Goal: Task Accomplishment & Management: Manage account settings

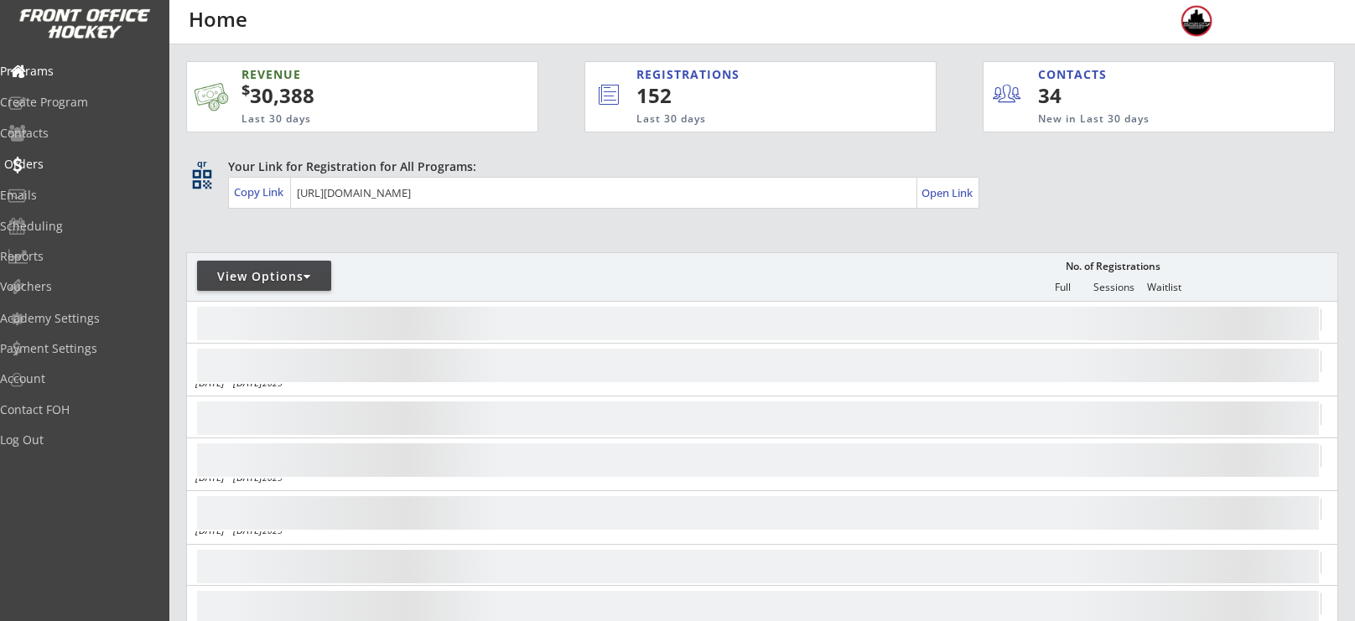
click at [38, 174] on div "Orders" at bounding box center [79, 165] width 159 height 29
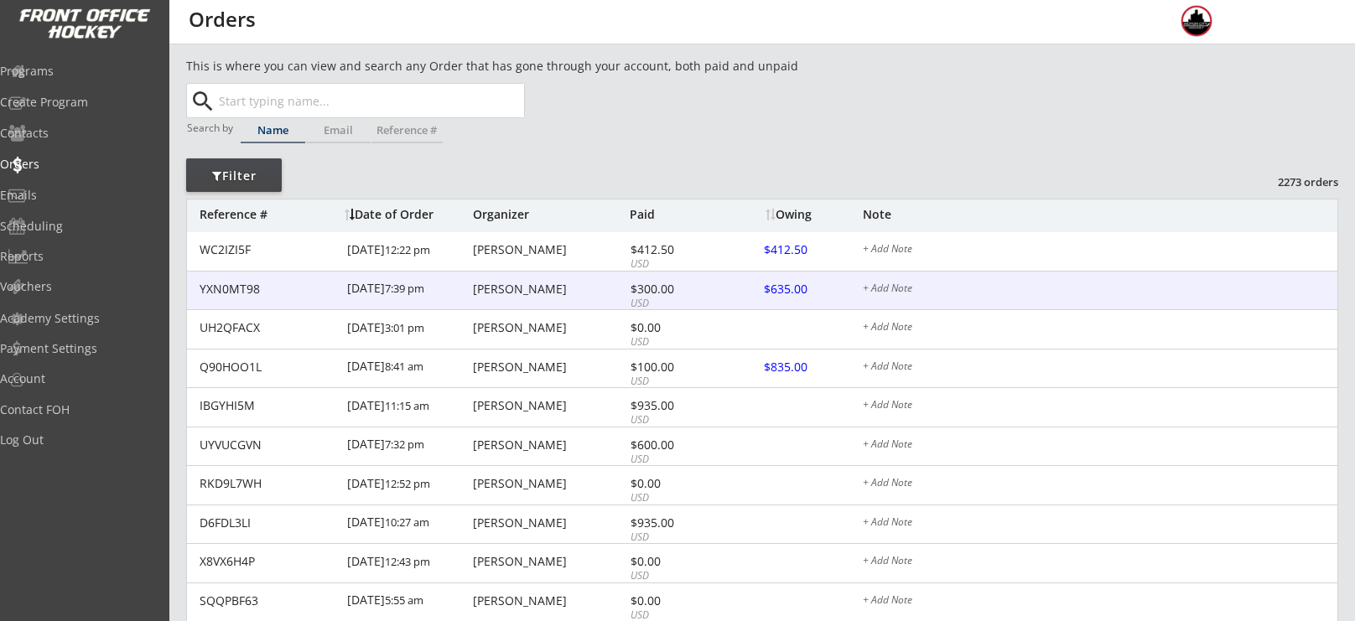
click at [798, 291] on div at bounding box center [802, 290] width 74 height 21
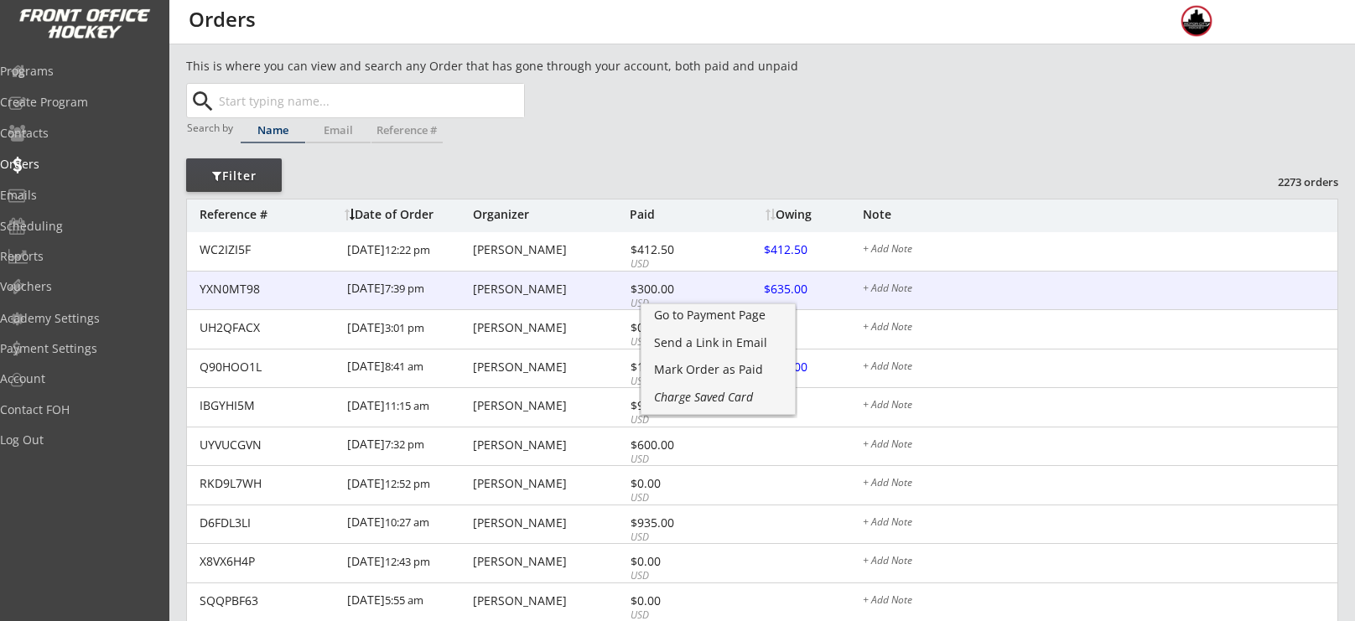
click at [787, 290] on div at bounding box center [802, 290] width 74 height 21
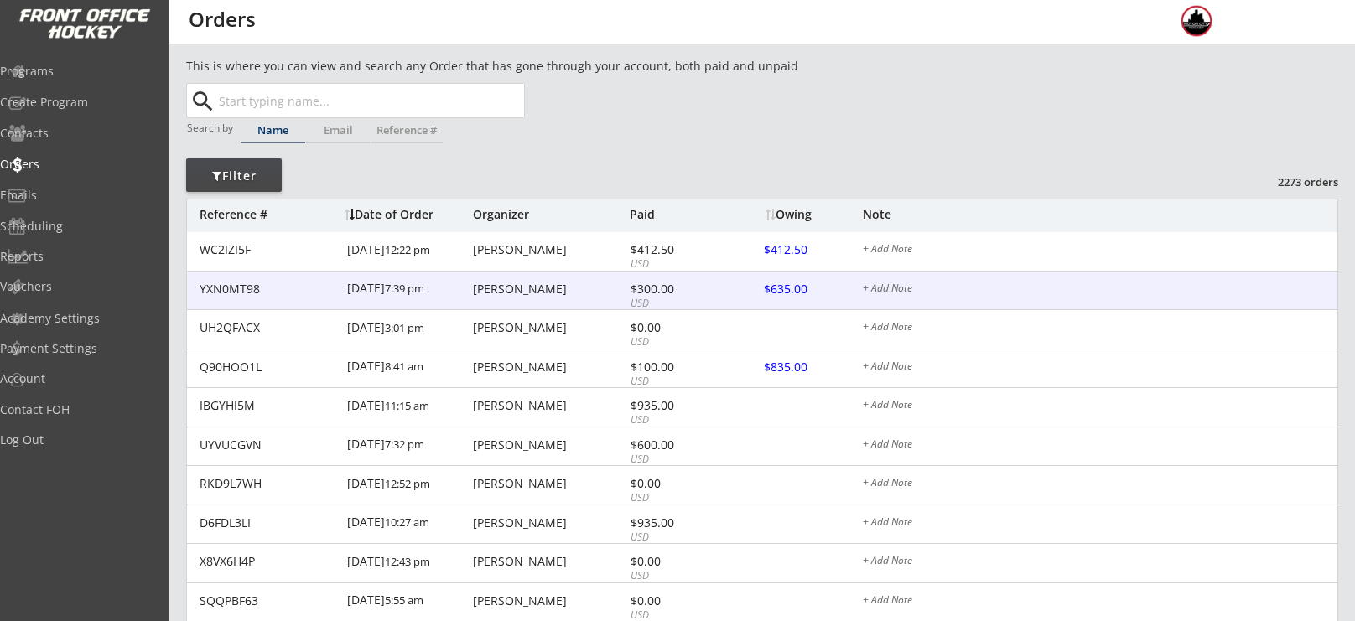
click at [492, 276] on div "YXN0MT98 8/25/25 7:39 pm Xiaoqing Cao $300.00 USD $635.00 + Add Note" at bounding box center [762, 291] width 1151 height 39
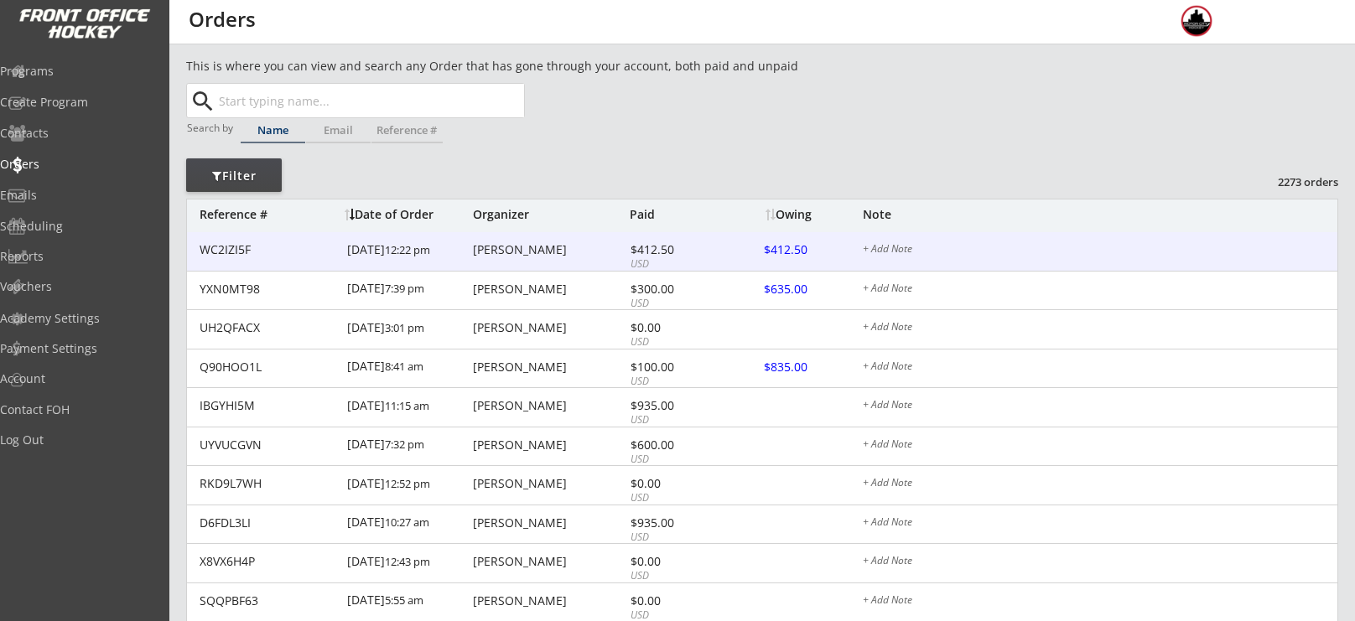
click at [500, 253] on div "Samaneh Arabi" at bounding box center [549, 250] width 153 height 12
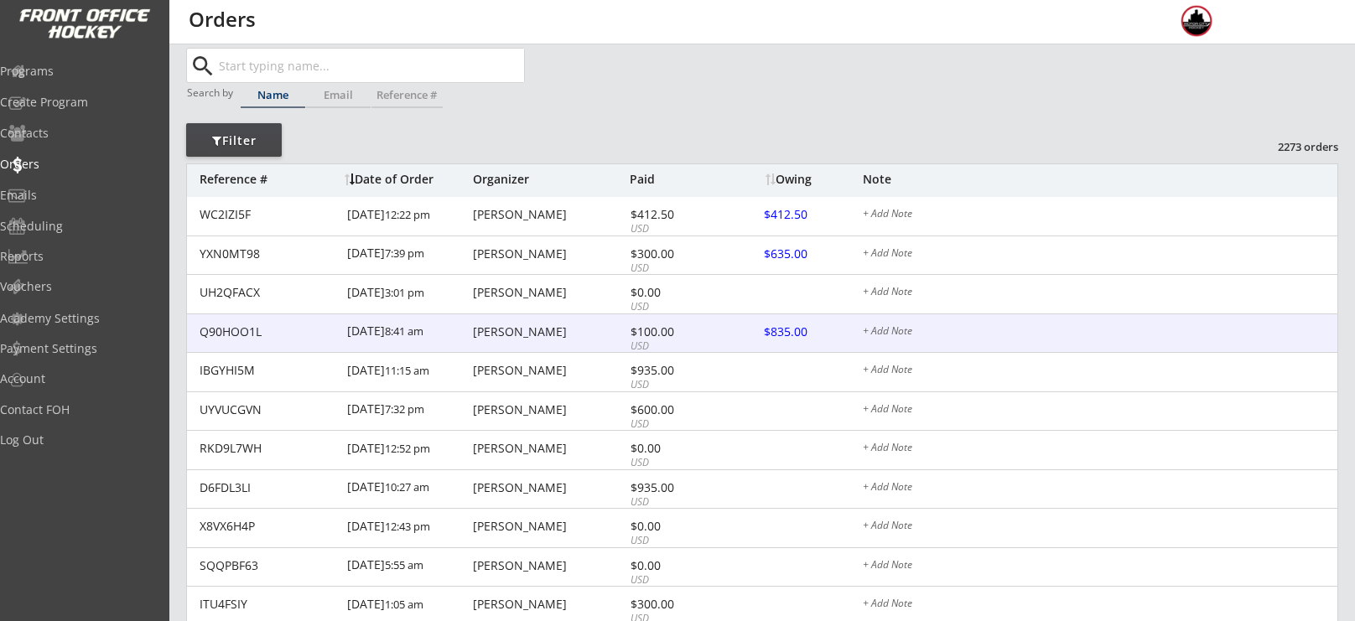
click at [558, 334] on div "Charles Ellingson" at bounding box center [549, 332] width 153 height 12
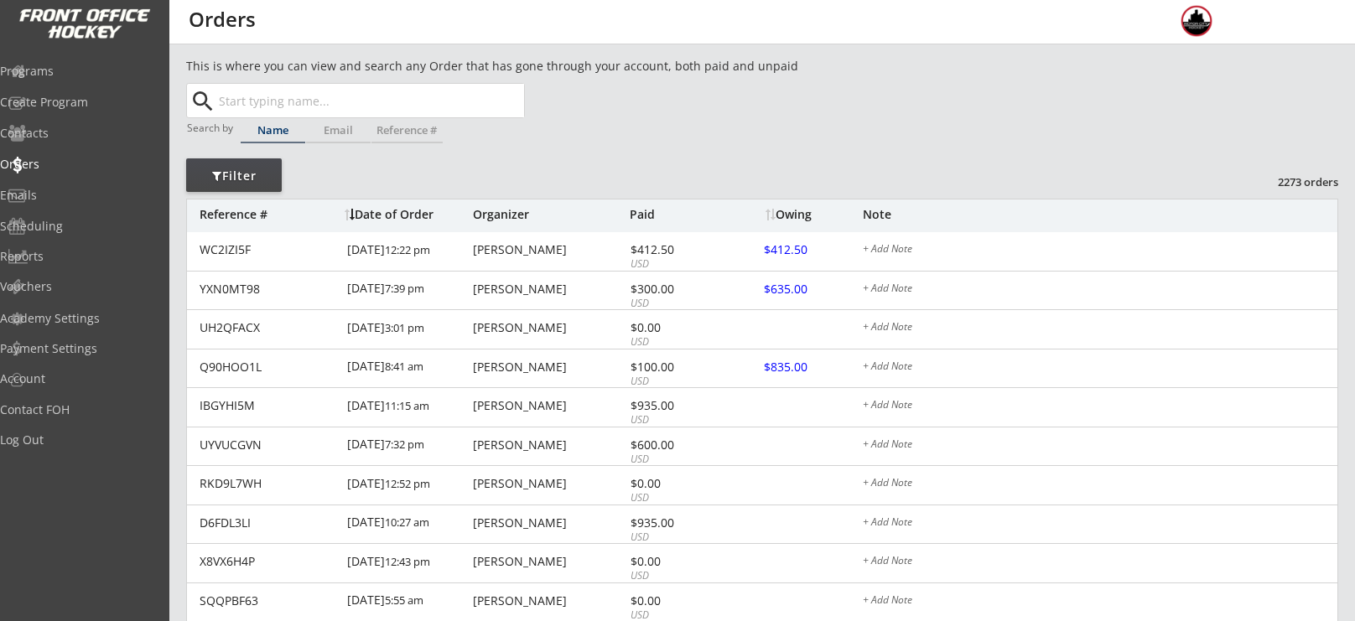
scroll to position [35, 0]
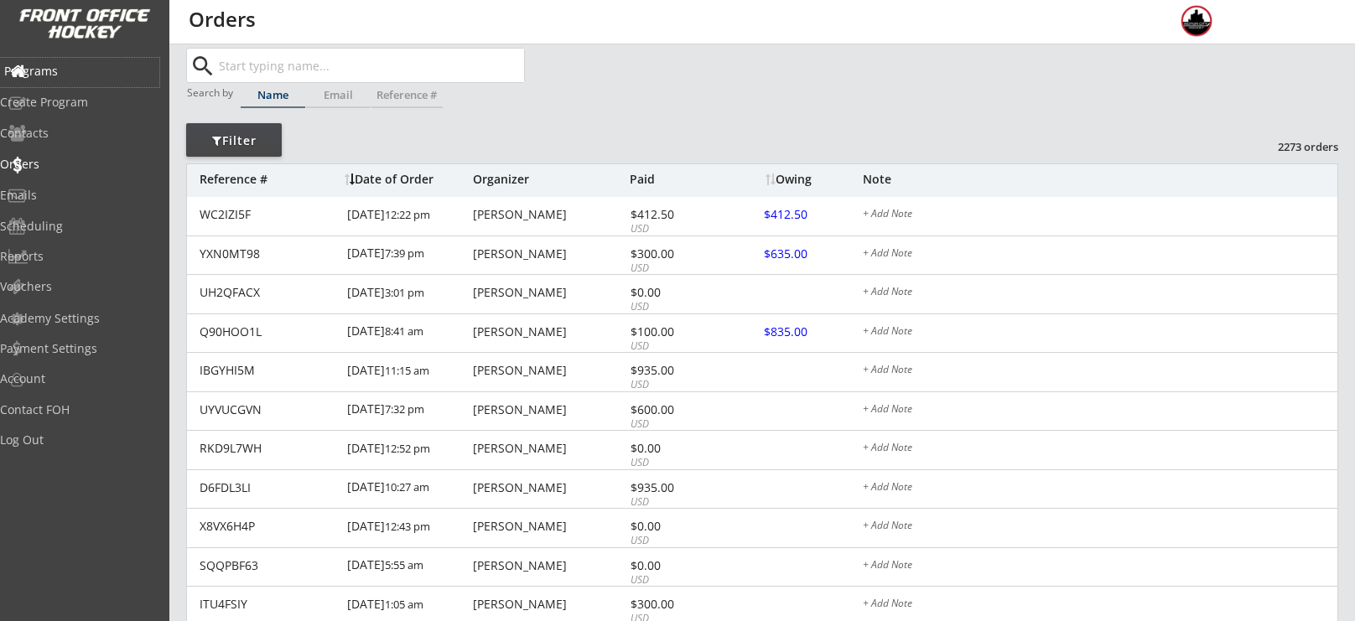
click at [60, 66] on div "Programs" at bounding box center [79, 71] width 151 height 12
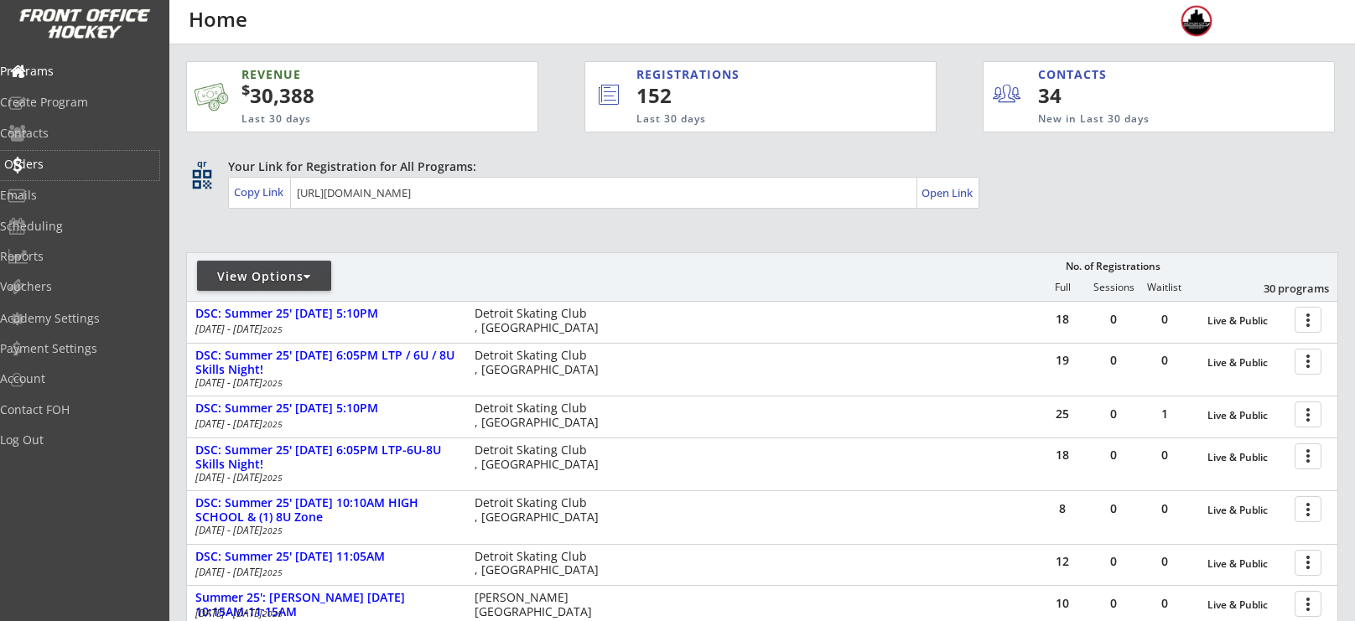
click at [51, 175] on div "Orders" at bounding box center [79, 165] width 159 height 29
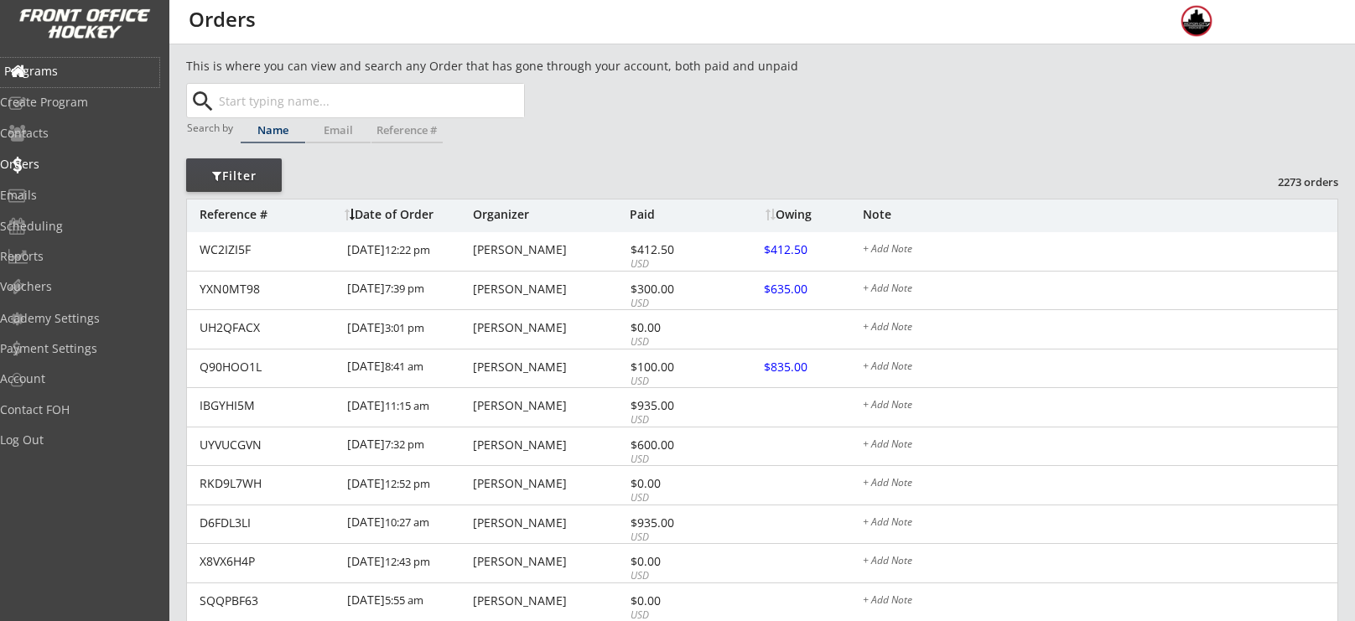
click at [65, 81] on div "Programs" at bounding box center [79, 72] width 159 height 29
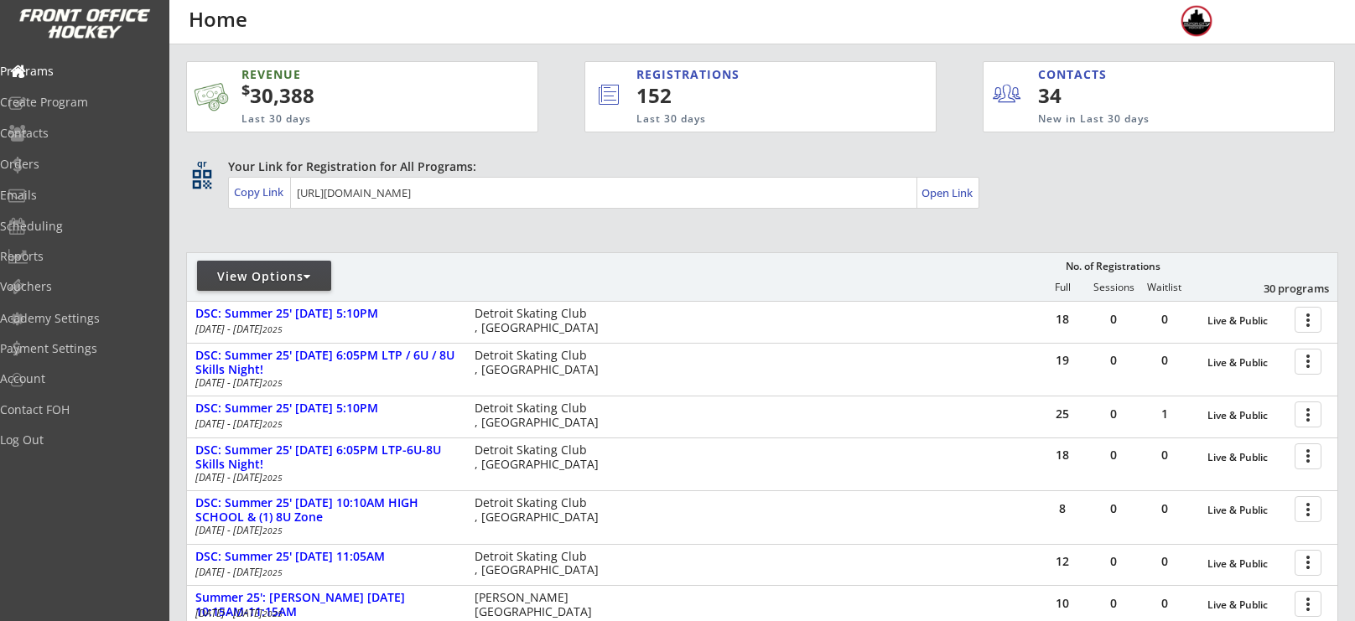
click at [259, 272] on div "View Options" at bounding box center [264, 276] width 134 height 17
select select ""Upcoming Programs""
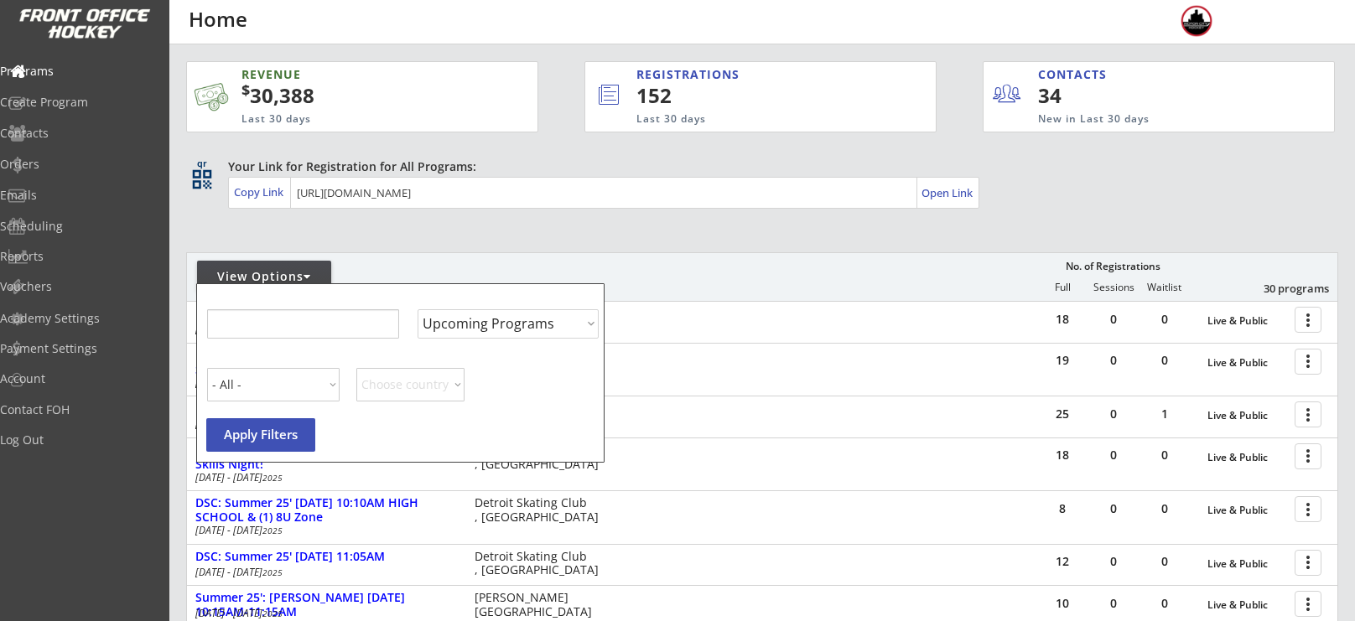
select select ""Upcoming Programs""
click at [284, 340] on div "Name Contains Show Programs by Start Date Upcoming Programs Past Programs Speci…" at bounding box center [404, 319] width 396 height 59
click at [292, 315] on input "input" at bounding box center [302, 323] width 192 height 29
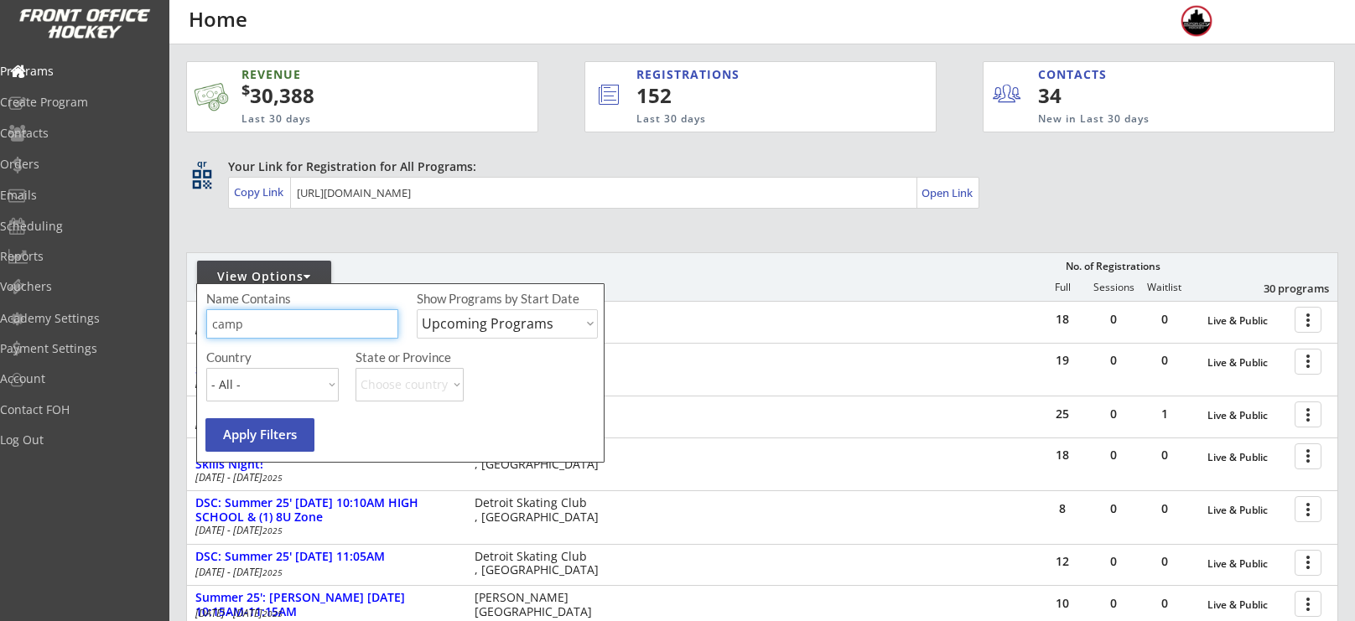
type input "camp"
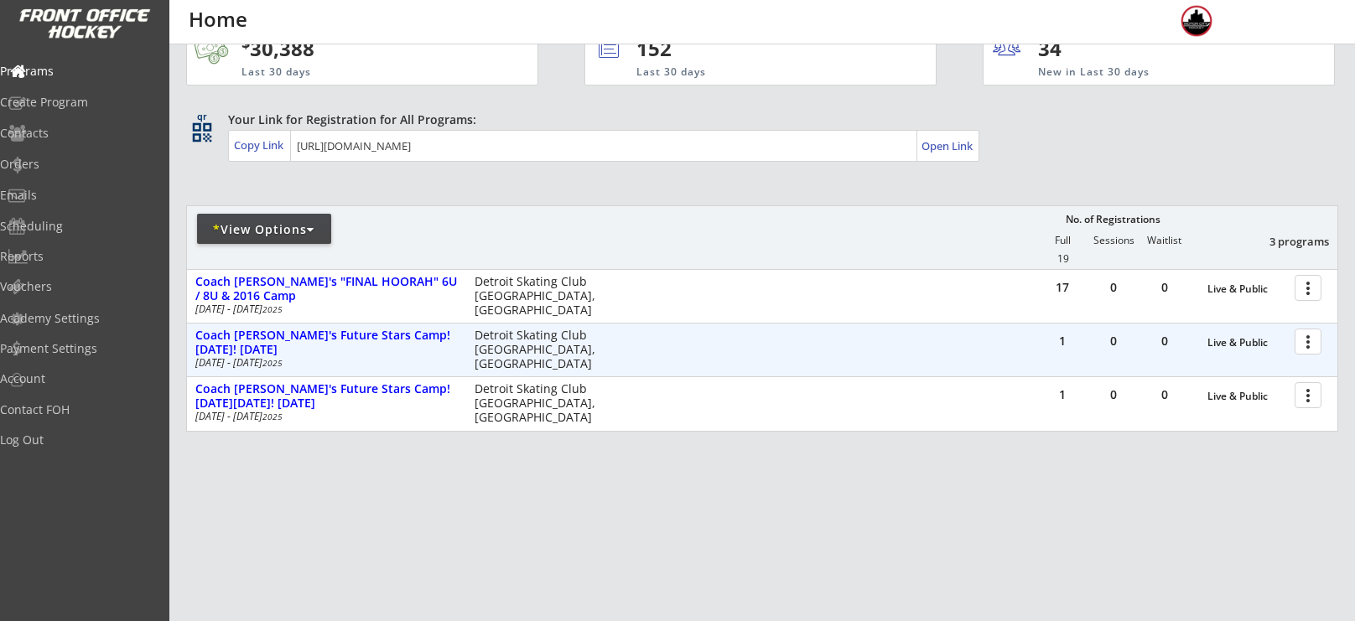
scroll to position [50, 0]
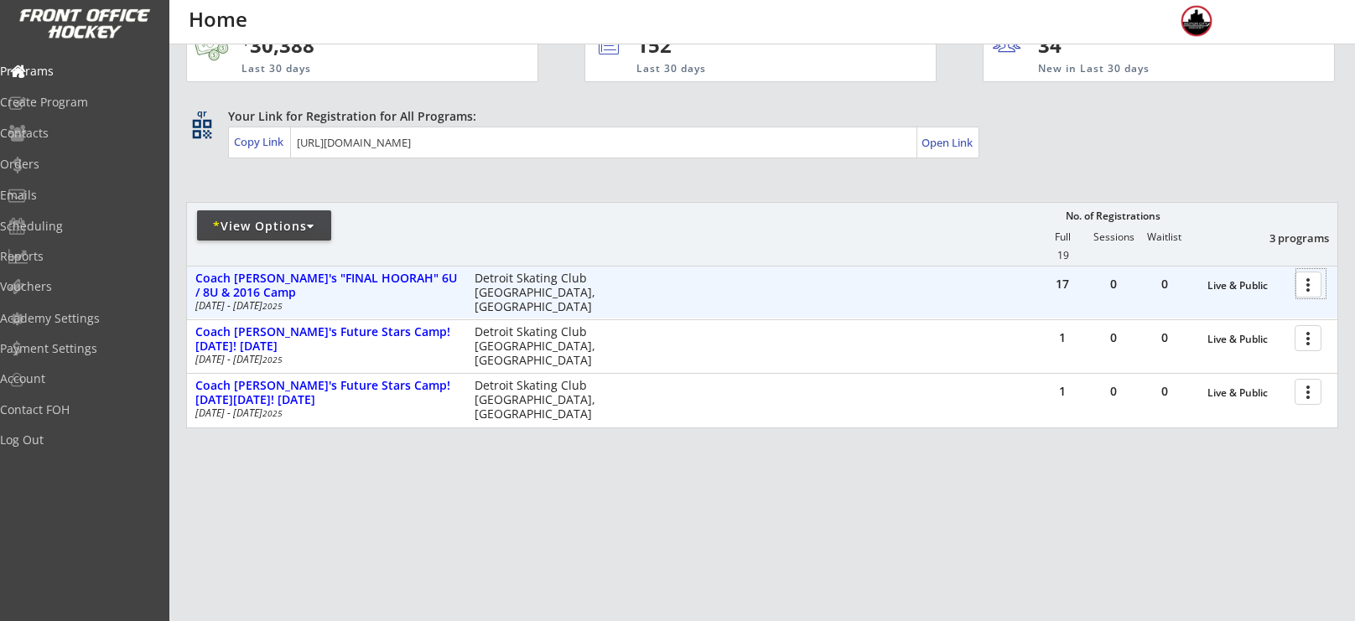
click at [1323, 286] on div at bounding box center [1311, 283] width 29 height 29
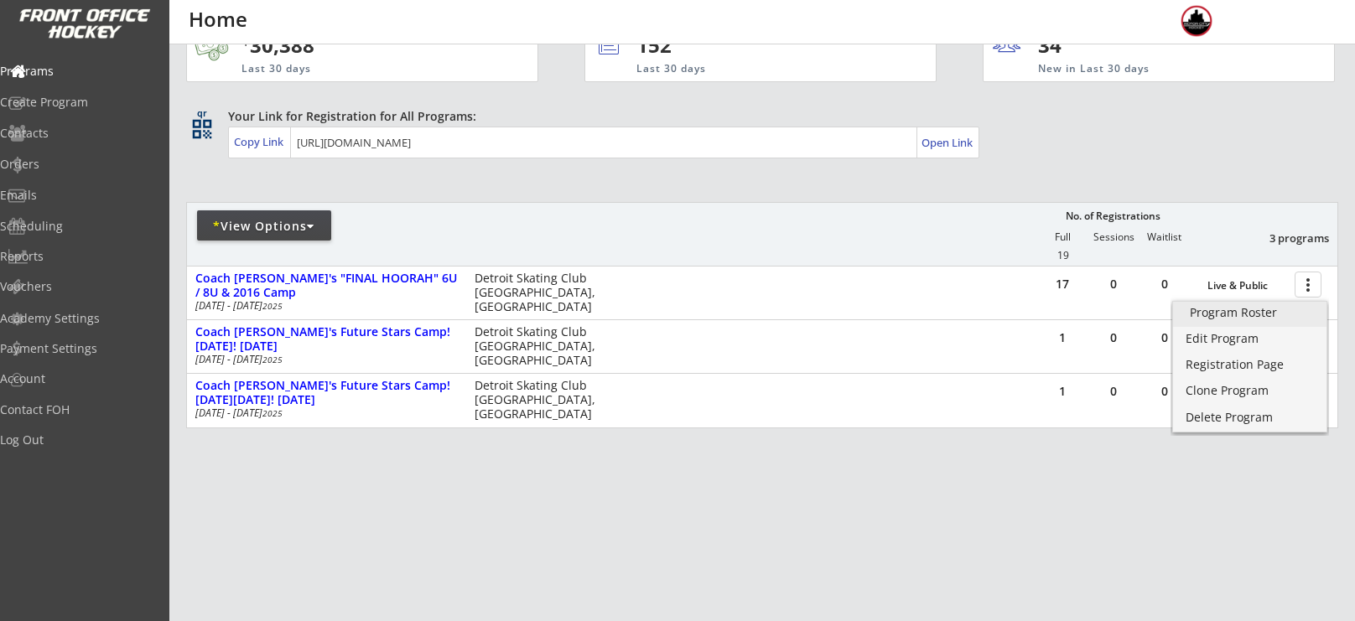
click at [1243, 314] on div "Program Roster" at bounding box center [1250, 313] width 120 height 12
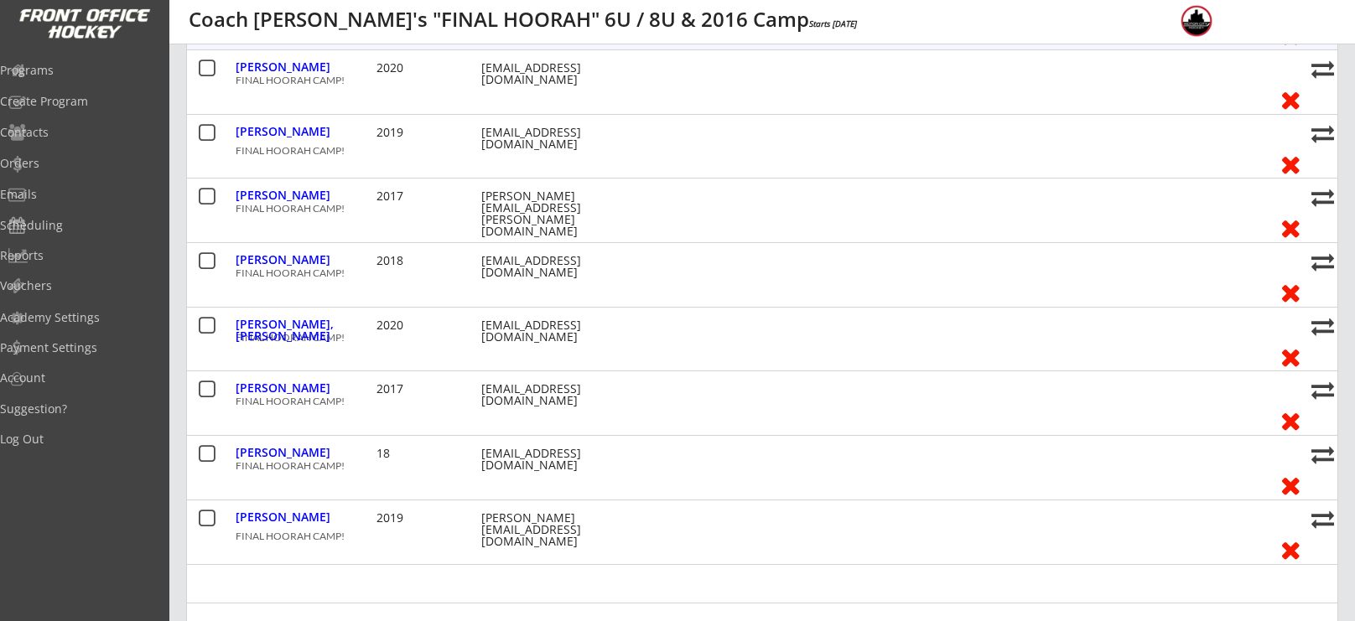
scroll to position [820, 0]
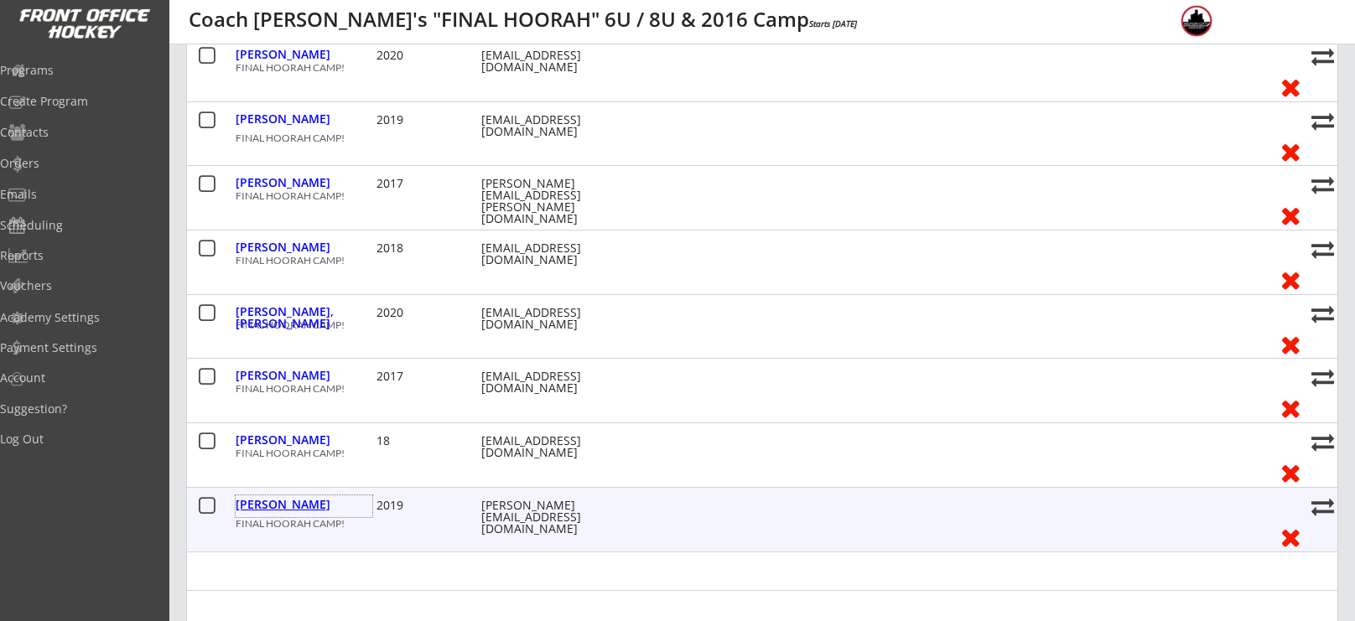
click at [255, 504] on div "[PERSON_NAME]" at bounding box center [304, 505] width 137 height 12
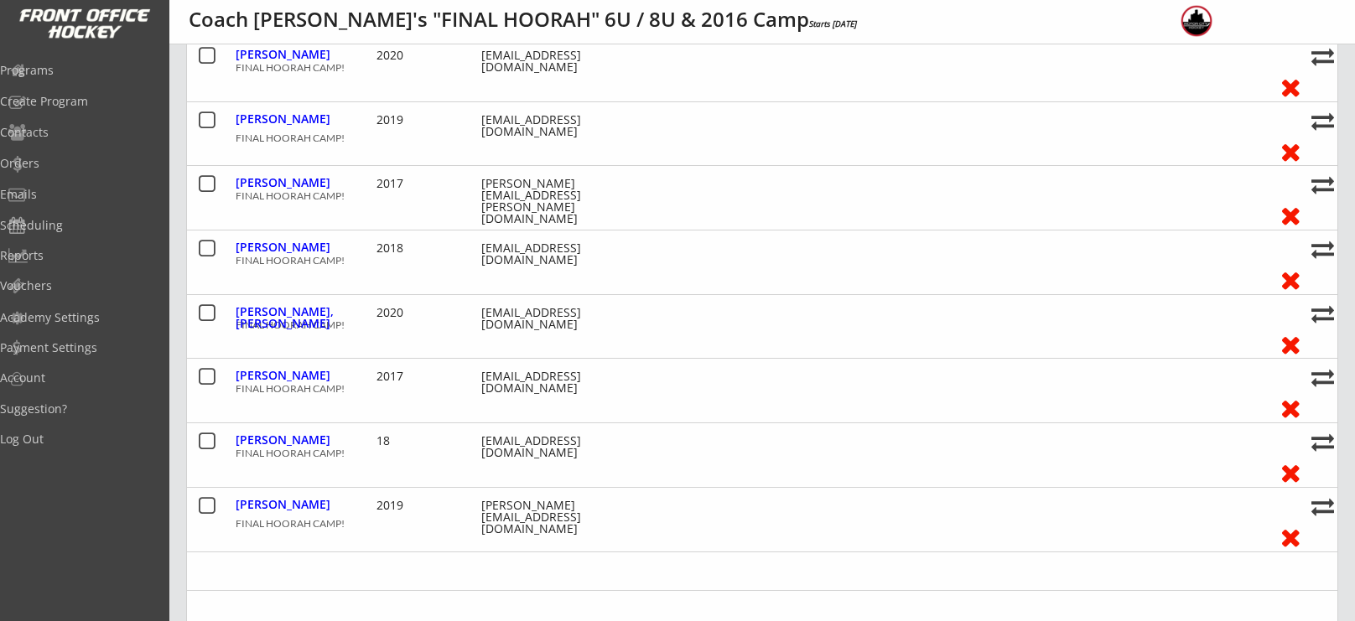
select select ""Youth S/M""
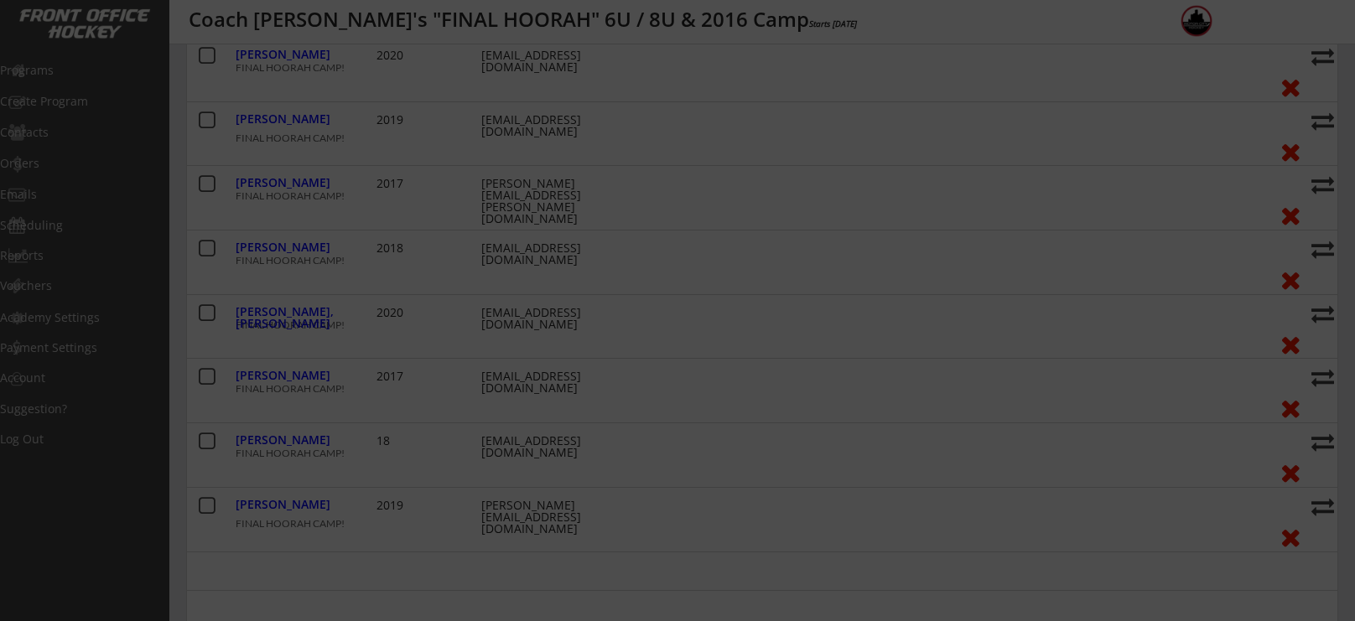
type input "2019"
type input "Starts in the fall"
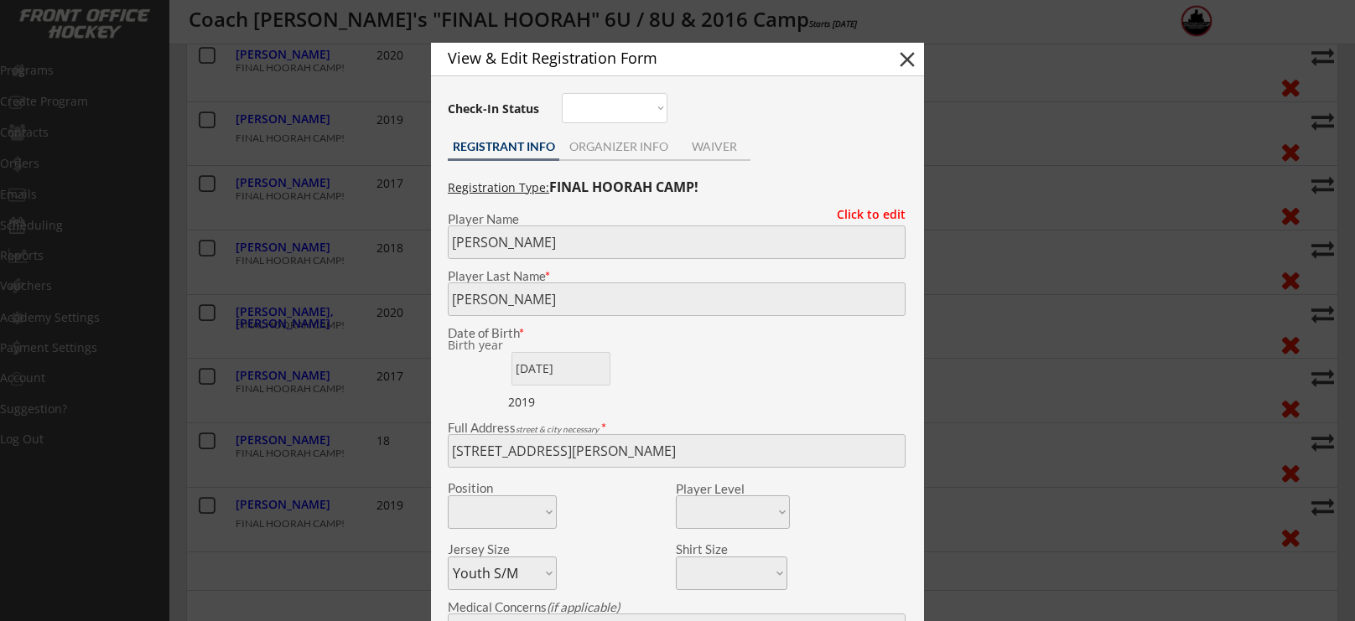
click at [892, 53] on div "View & Edit Registration Form close" at bounding box center [677, 60] width 493 height 34
click at [899, 56] on button "close" at bounding box center [907, 59] width 25 height 25
select select ""PLACEHOLDER_1427118222253""
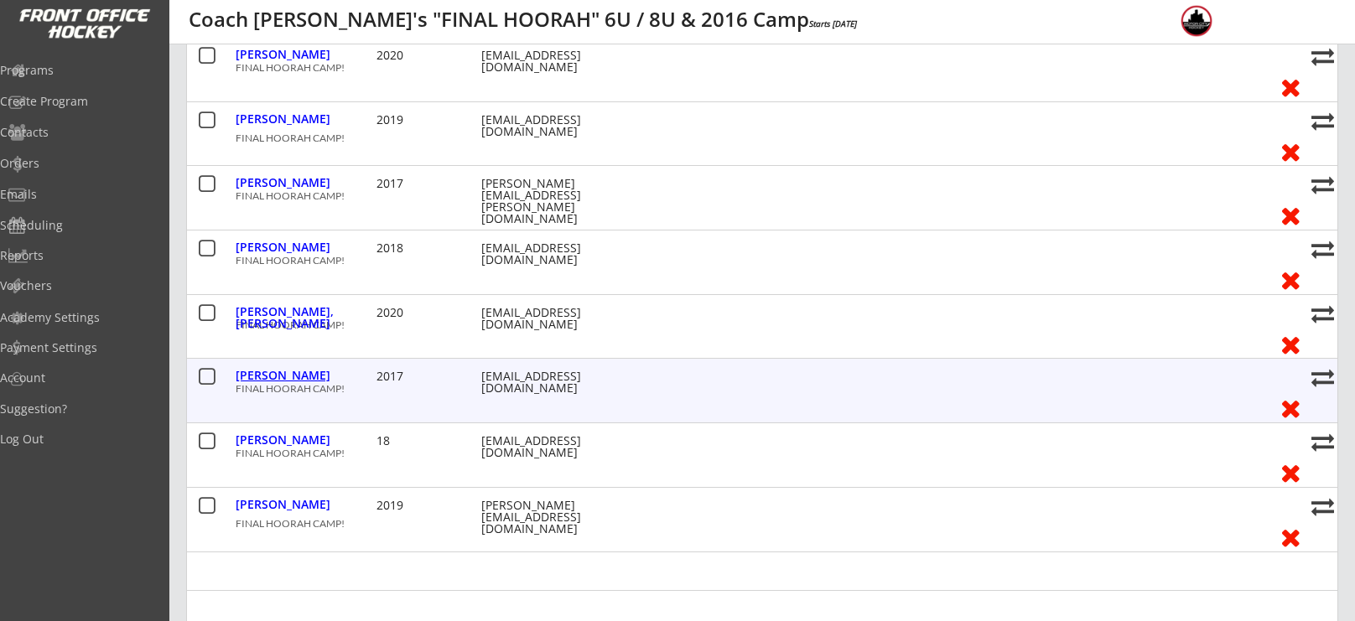
click at [266, 377] on div "[PERSON_NAME]" at bounding box center [304, 376] width 137 height 12
type input "[PERSON_NAME]"
type input "[DATE]"
type input "[STREET_ADDRESS][PERSON_NAME]"
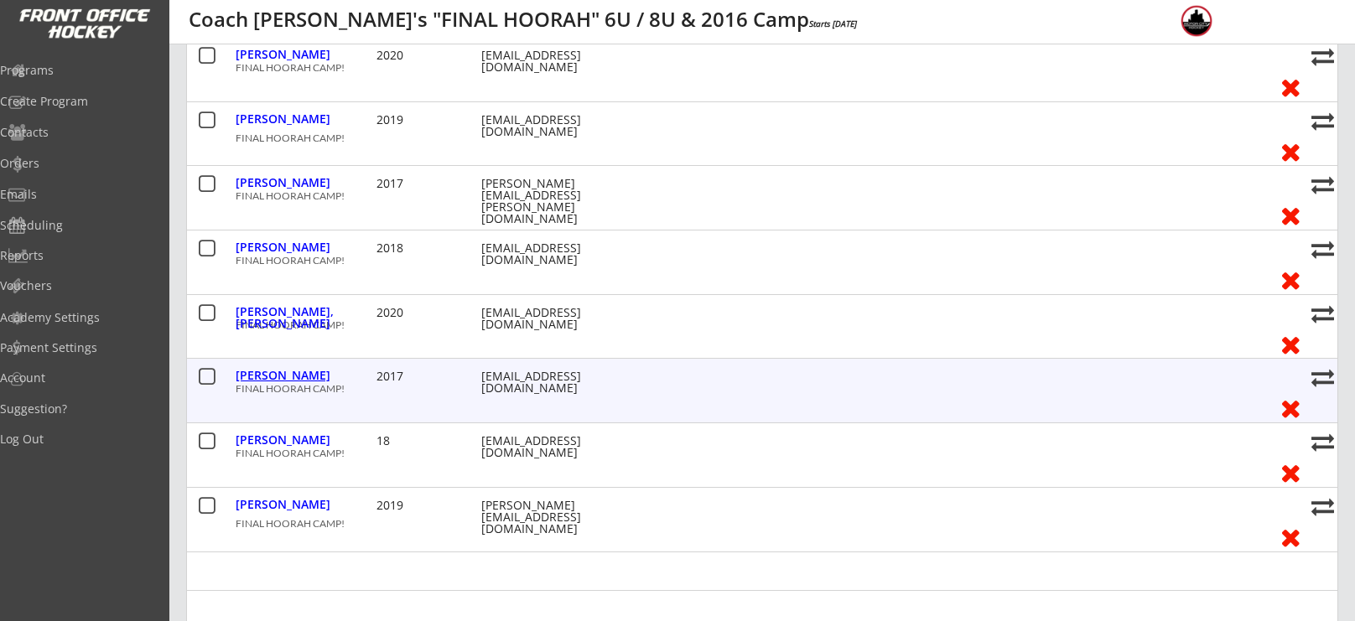
select select ""Youth L/XL""
type input "[PERSON_NAME]"
type input "[PHONE_NUMBER]"
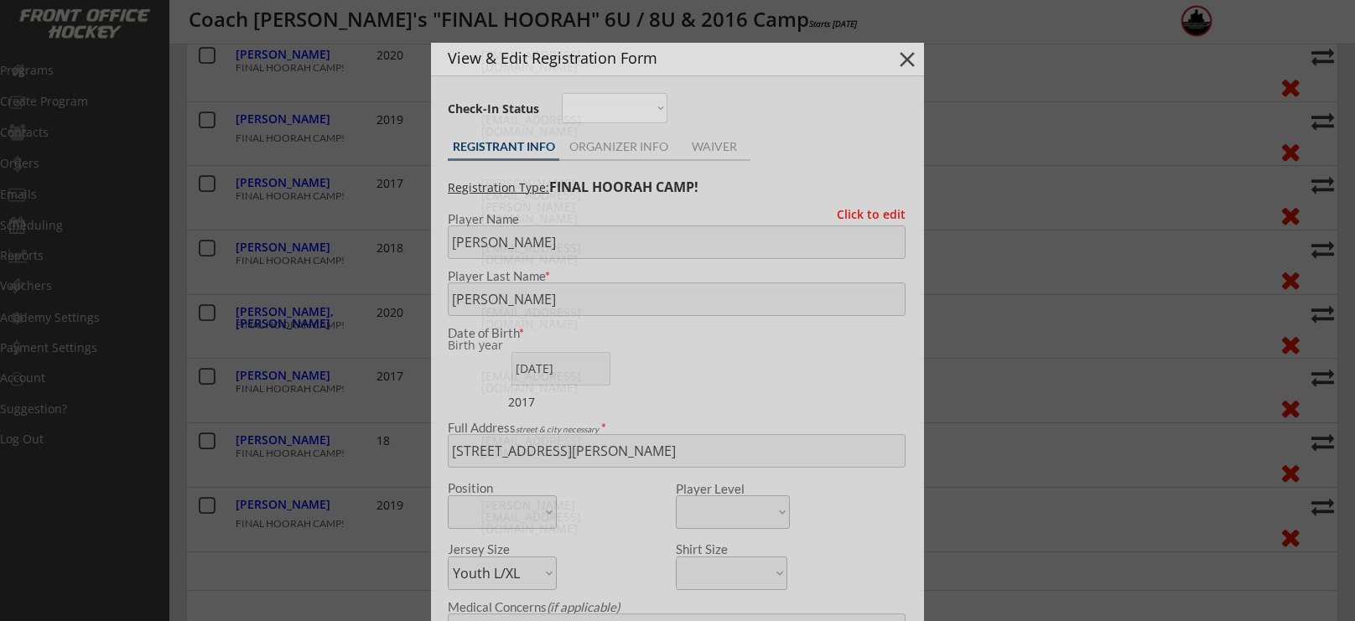
type input "2017"
type input "None"
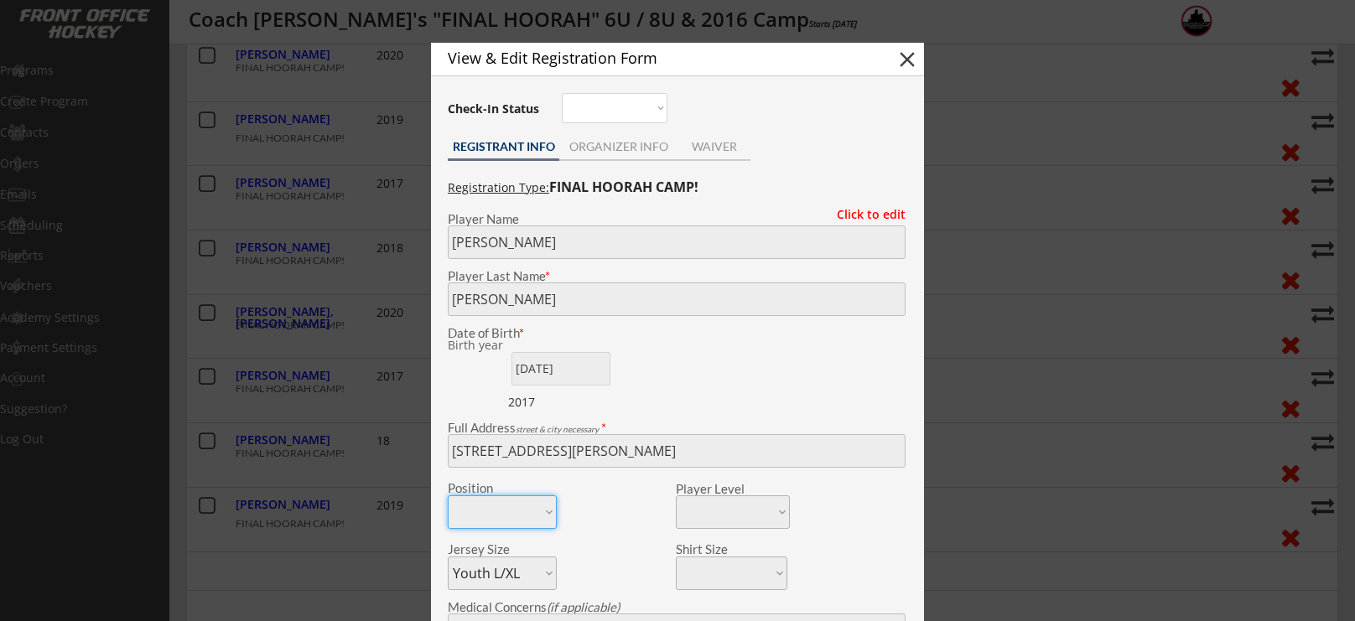
click at [443, 398] on div "Registration Type: FINAL HOORAH CAMP! Click to edit Player Name Player Last Nam…" at bounding box center [677, 578] width 476 height 825
click at [914, 57] on button "close" at bounding box center [907, 59] width 25 height 25
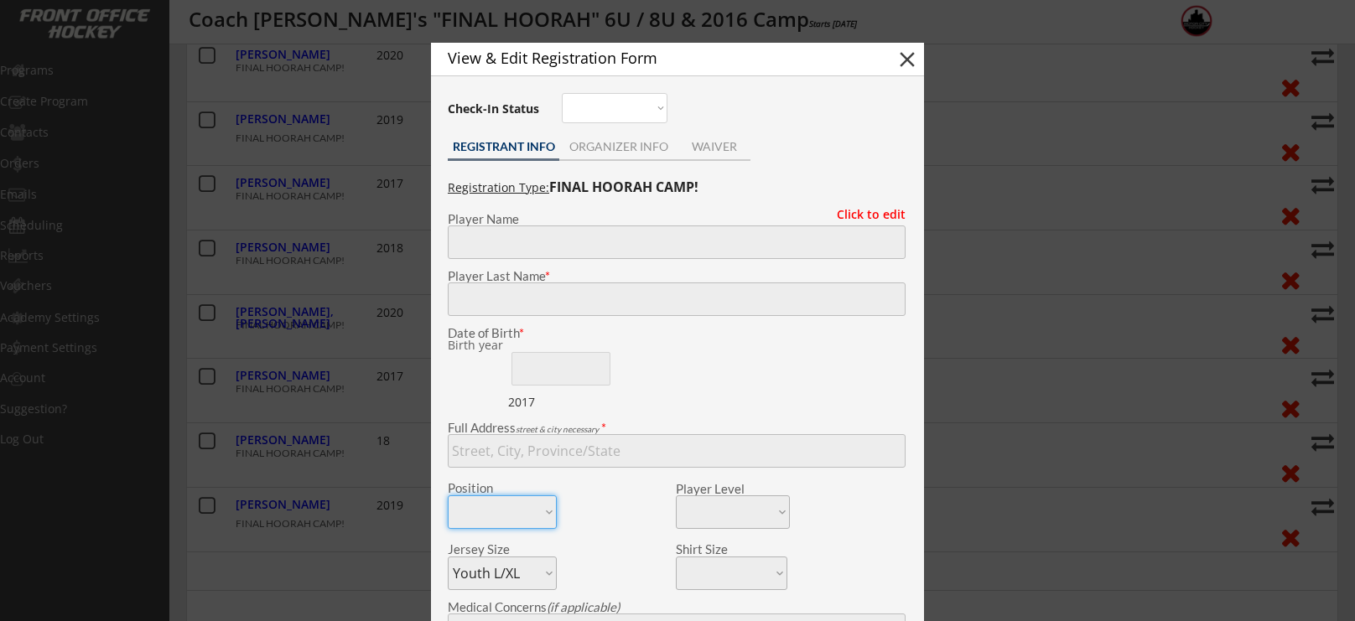
select select ""PLACEHOLDER_1427118222253""
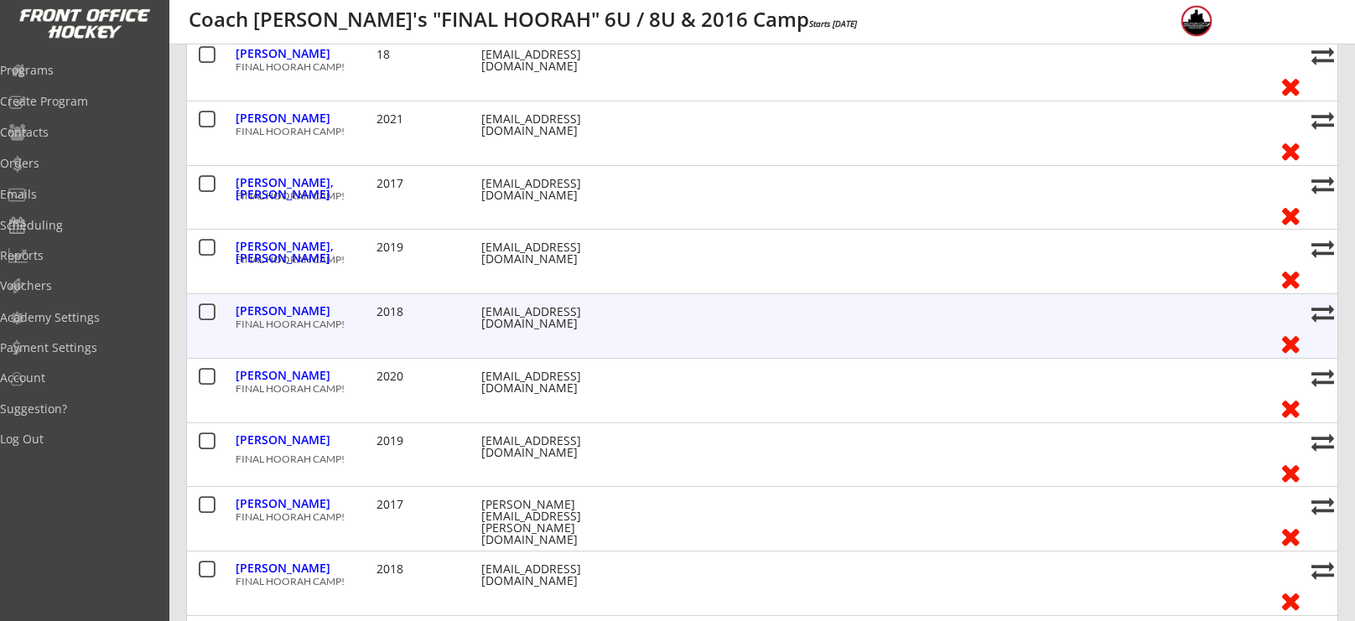
scroll to position [496, 0]
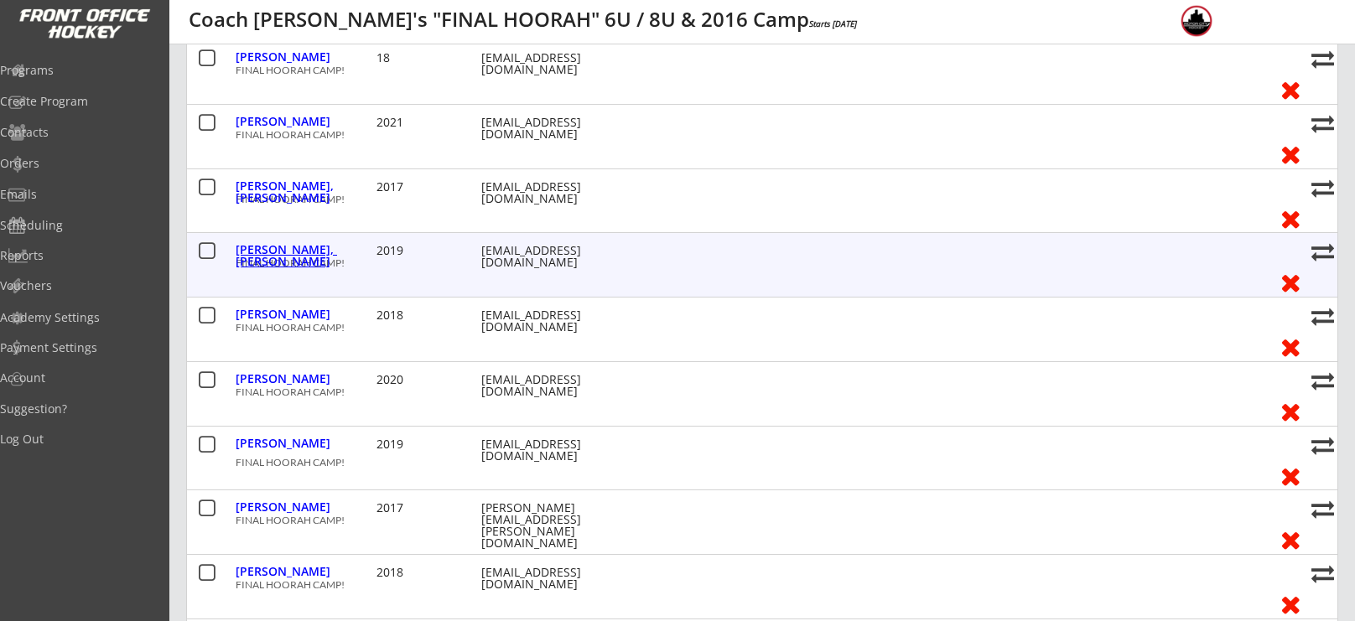
click at [312, 255] on div "[PERSON_NAME], [PERSON_NAME]" at bounding box center [304, 255] width 137 height 23
type input "Beckham"
type input "[PERSON_NAME]"
type input "[DATE]"
type input "[STREET_ADDRESS]"
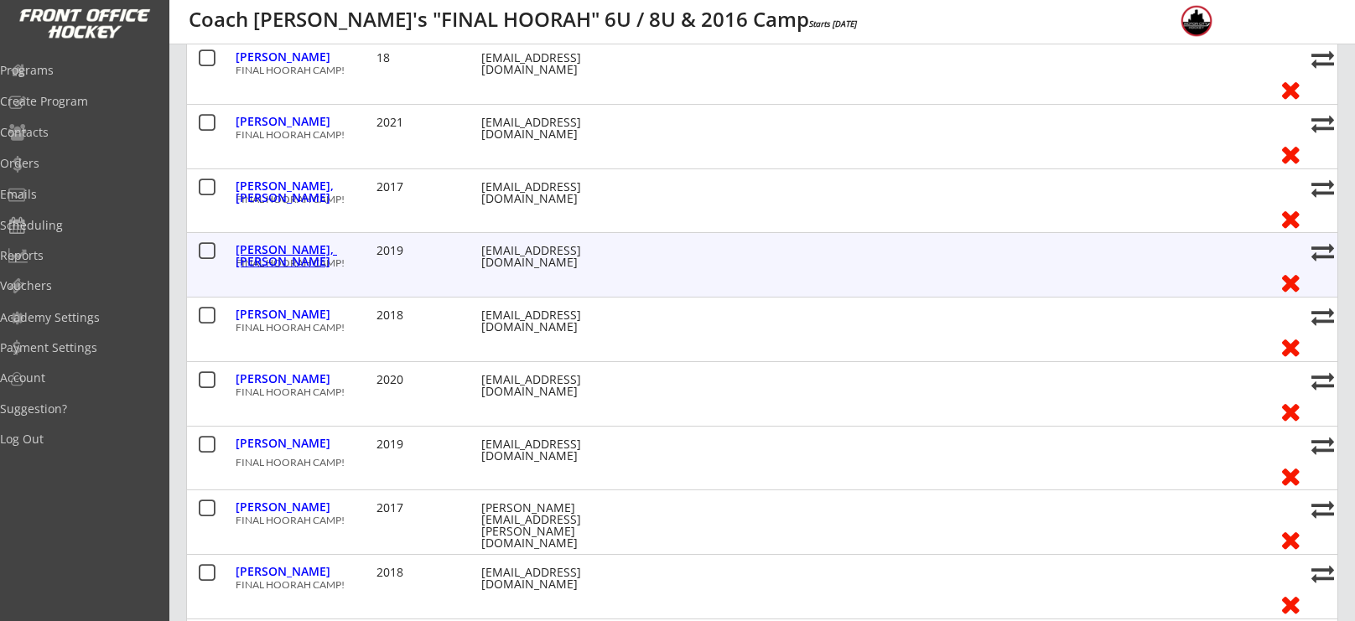
select select ""Youth S/M""
type input "[PERSON_NAME]"
type input "[PHONE_NUMBER]"
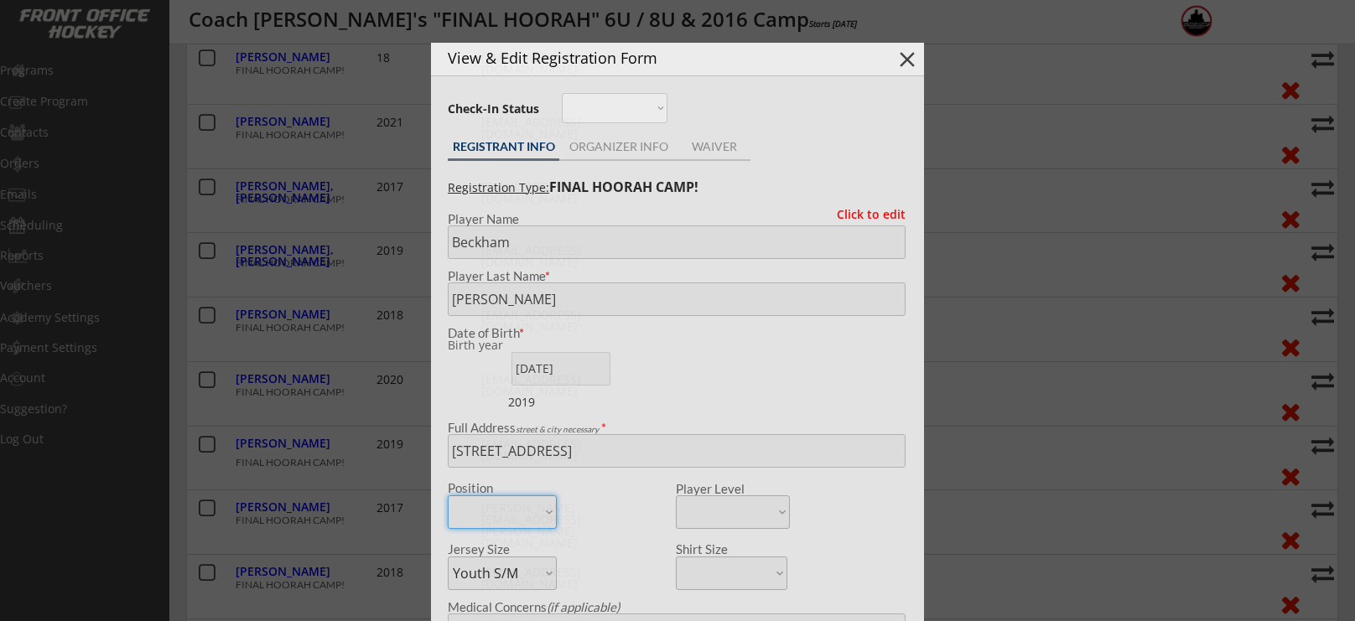
type input "2019"
type input "Future Stars"
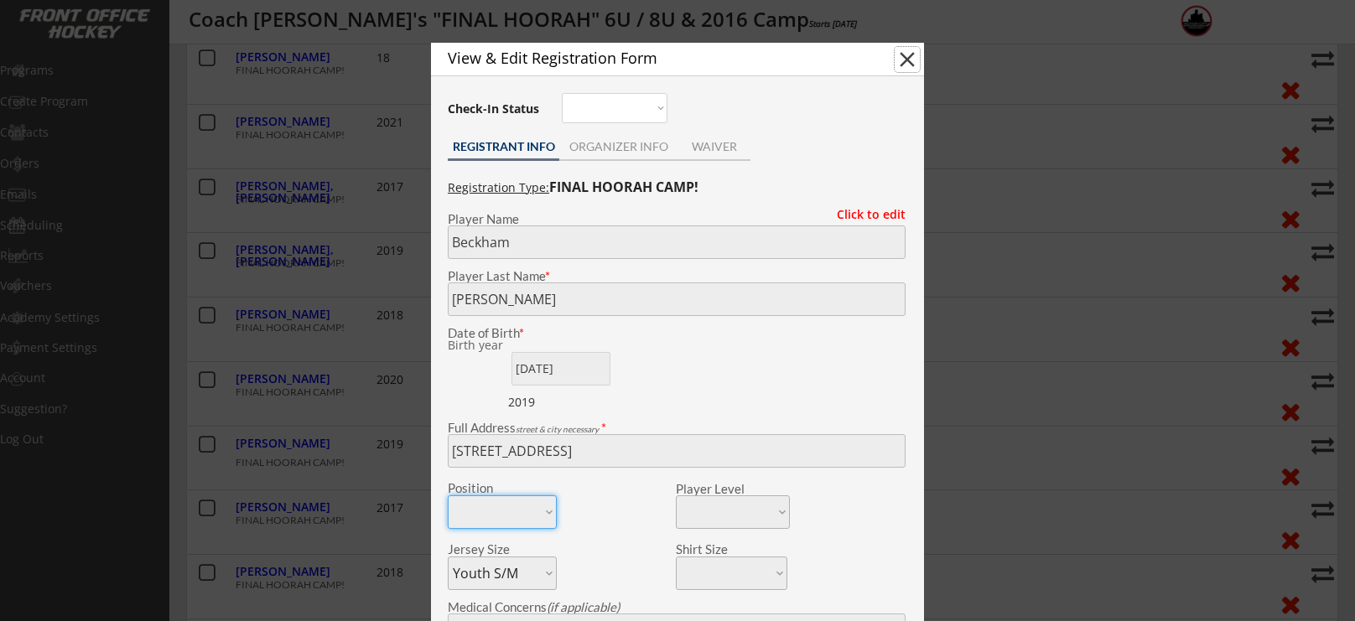
click at [918, 54] on button "close" at bounding box center [907, 59] width 25 height 25
select select ""PLACEHOLDER_1427118222253""
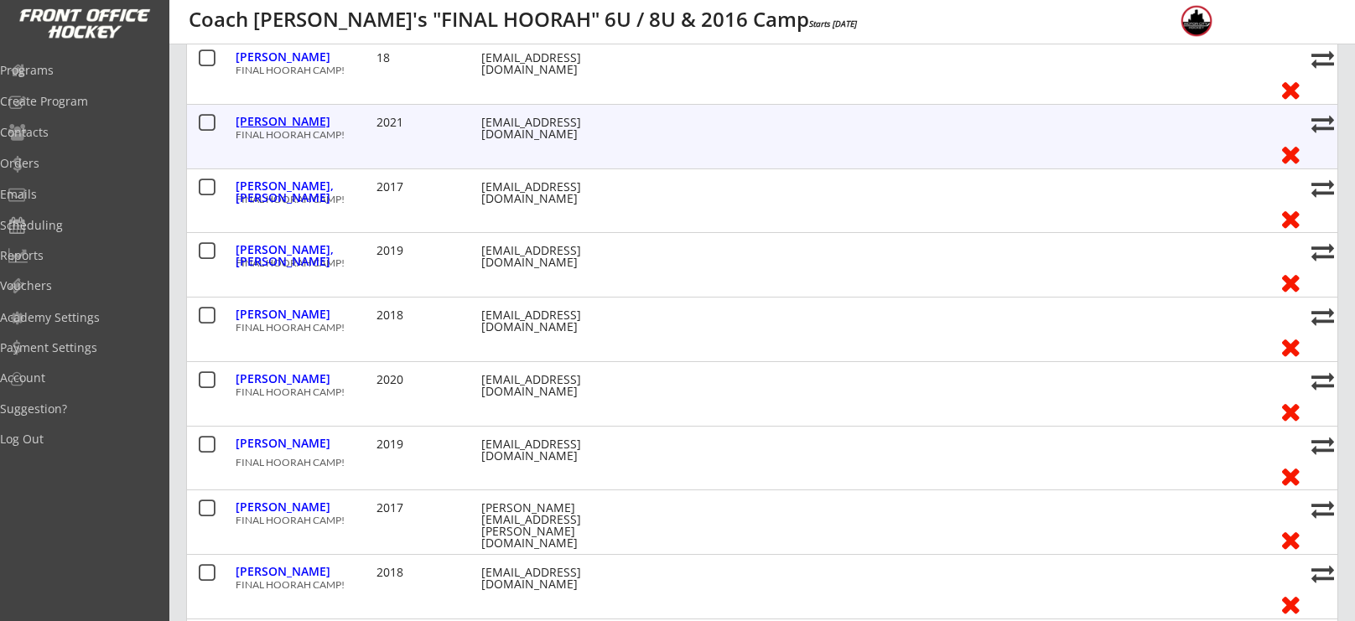
click at [272, 117] on div "[PERSON_NAME]" at bounding box center [304, 122] width 137 height 12
type input "[PERSON_NAME]"
type input "[DATE]"
type input "[STREET_ADDRESS]"
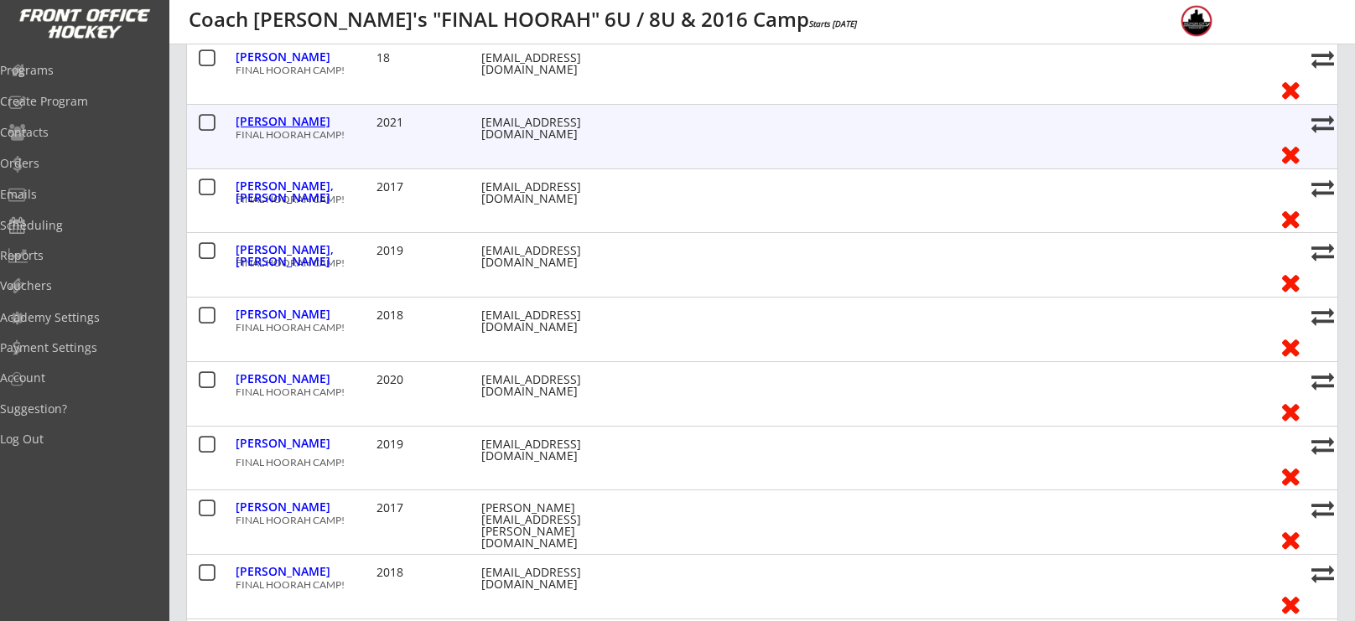
select select ""Youth S/M""
type input "[PERSON_NAME]"
type input "[PHONE_NUMBER]"
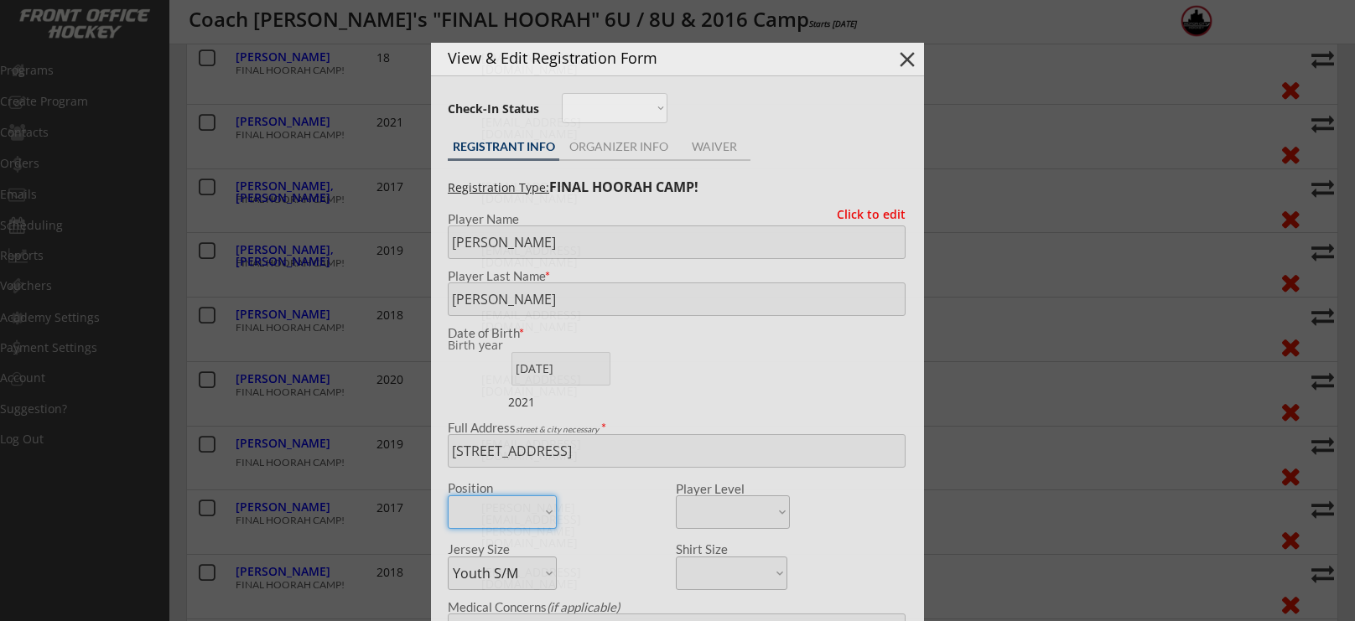
type input "21"
type input "FS"
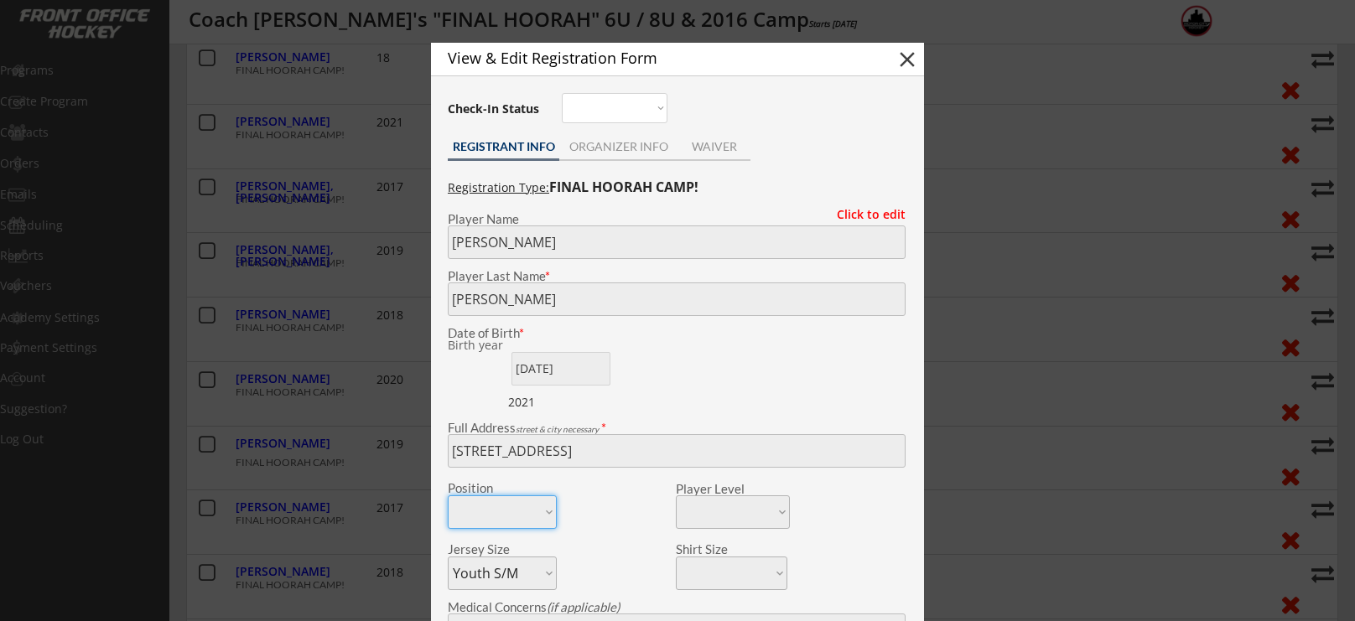
click at [442, 428] on div "Full Address street & city necessary *" at bounding box center [676, 445] width 475 height 46
click at [907, 65] on button "close" at bounding box center [907, 59] width 25 height 25
select select ""PLACEHOLDER_1427118222253""
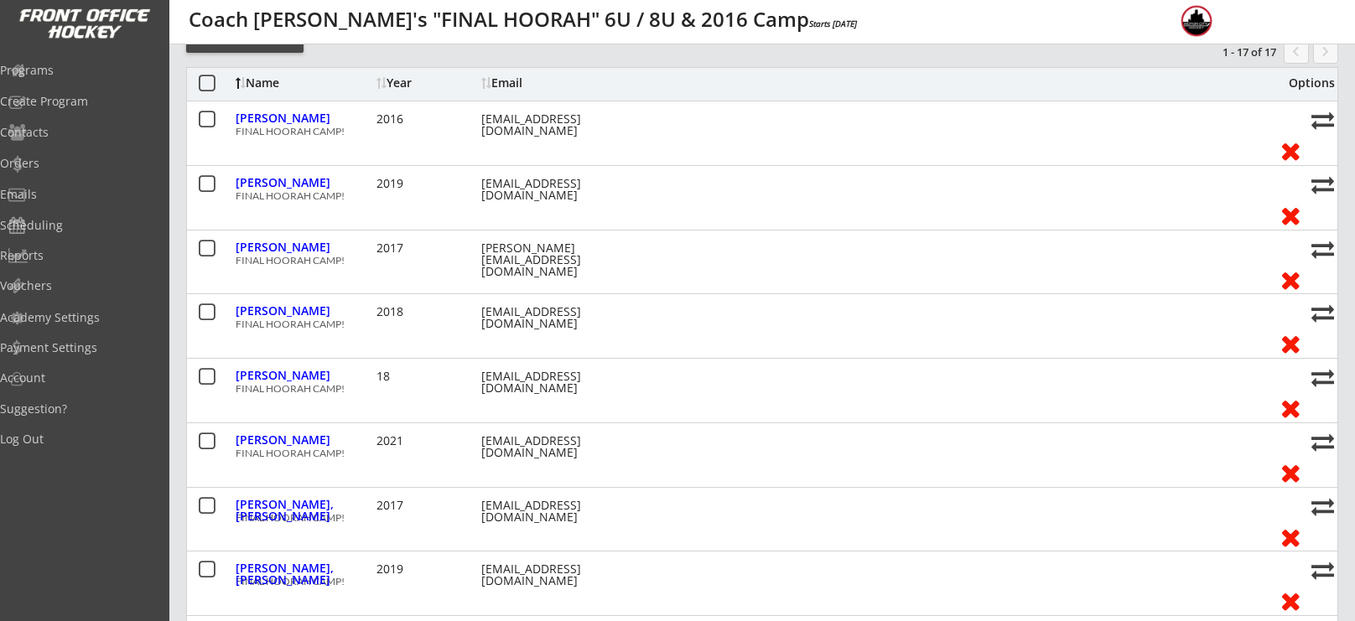
scroll to position [181, 0]
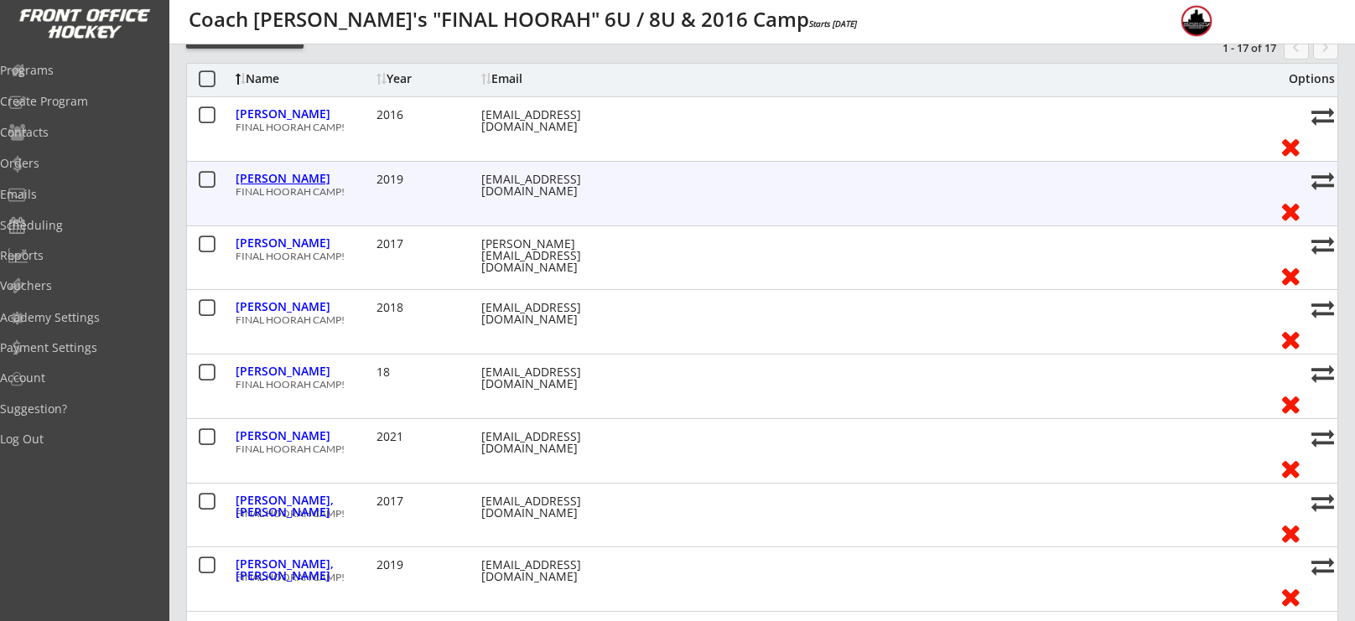
click at [295, 175] on div "[PERSON_NAME]" at bounding box center [304, 179] width 137 height 12
type input "[PERSON_NAME]"
type input "Forbes"
type input "[DATE]"
type input "[STREET_ADDRESS]"
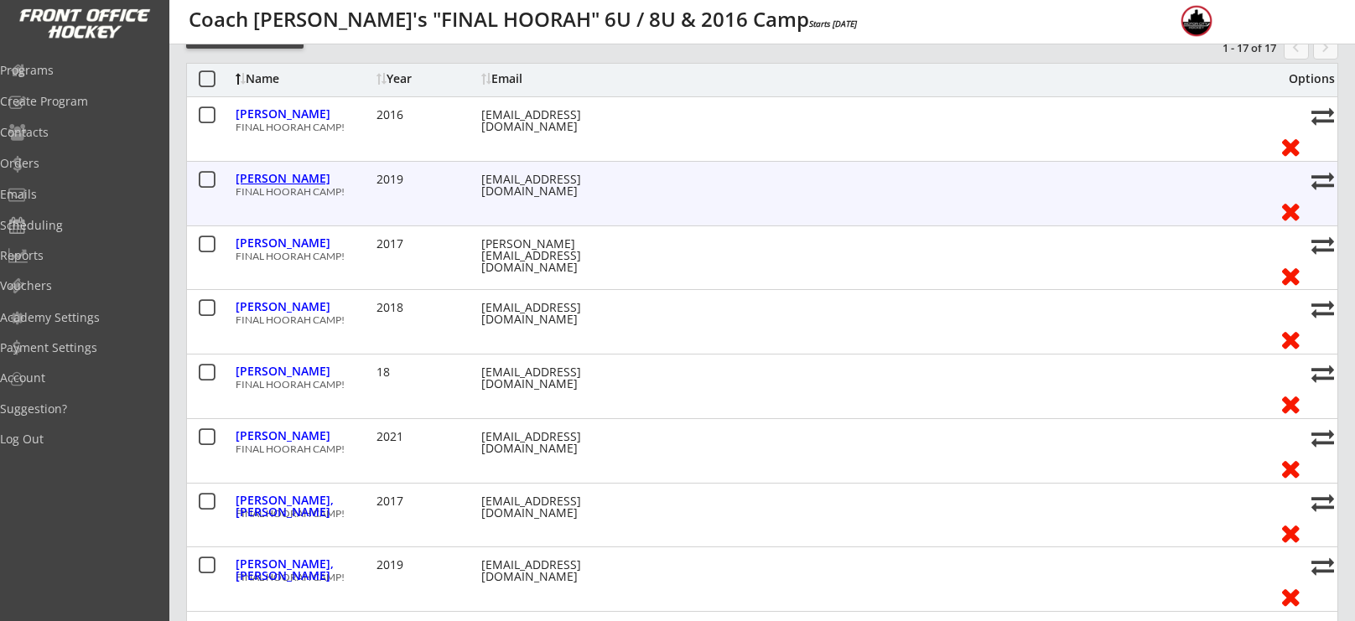
select select ""Youth S/M""
type input "[PERSON_NAME]"
type input "[PHONE_NUMBER]"
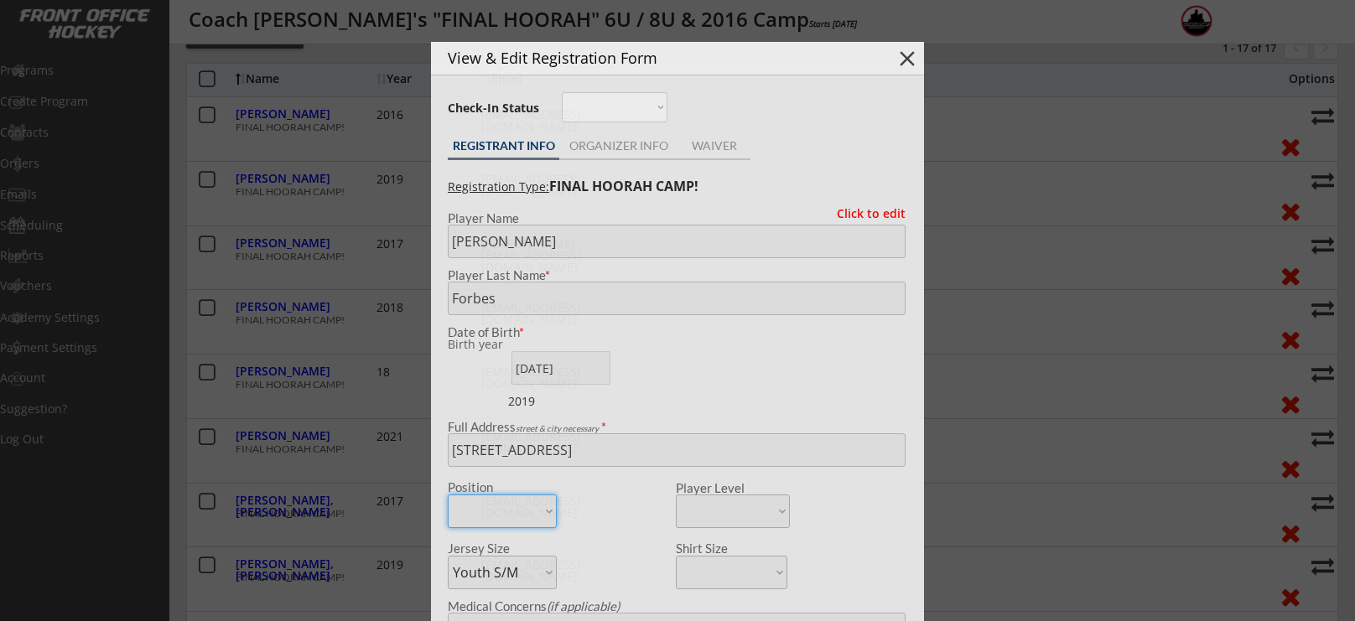
type input "2019"
type input "8U"
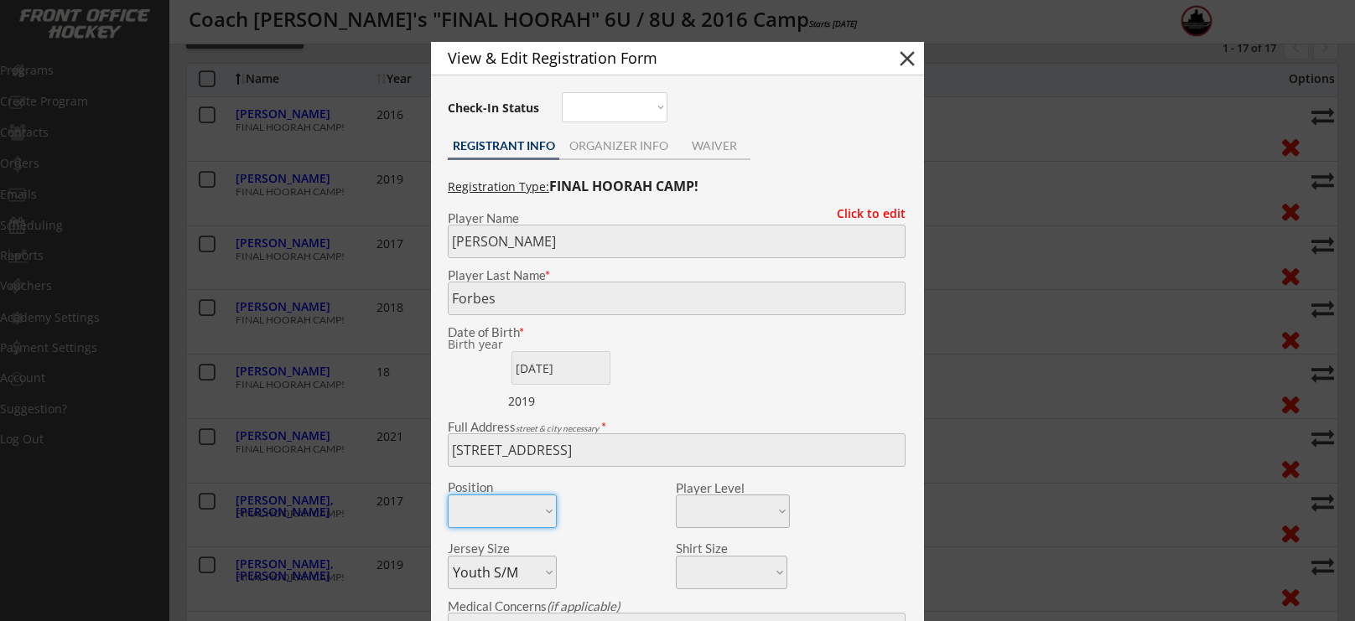
click at [440, 443] on div "Full Address street & city necessary *" at bounding box center [676, 444] width 475 height 46
click at [900, 54] on button "close" at bounding box center [907, 58] width 25 height 25
select select ""PLACEHOLDER_1427118222253""
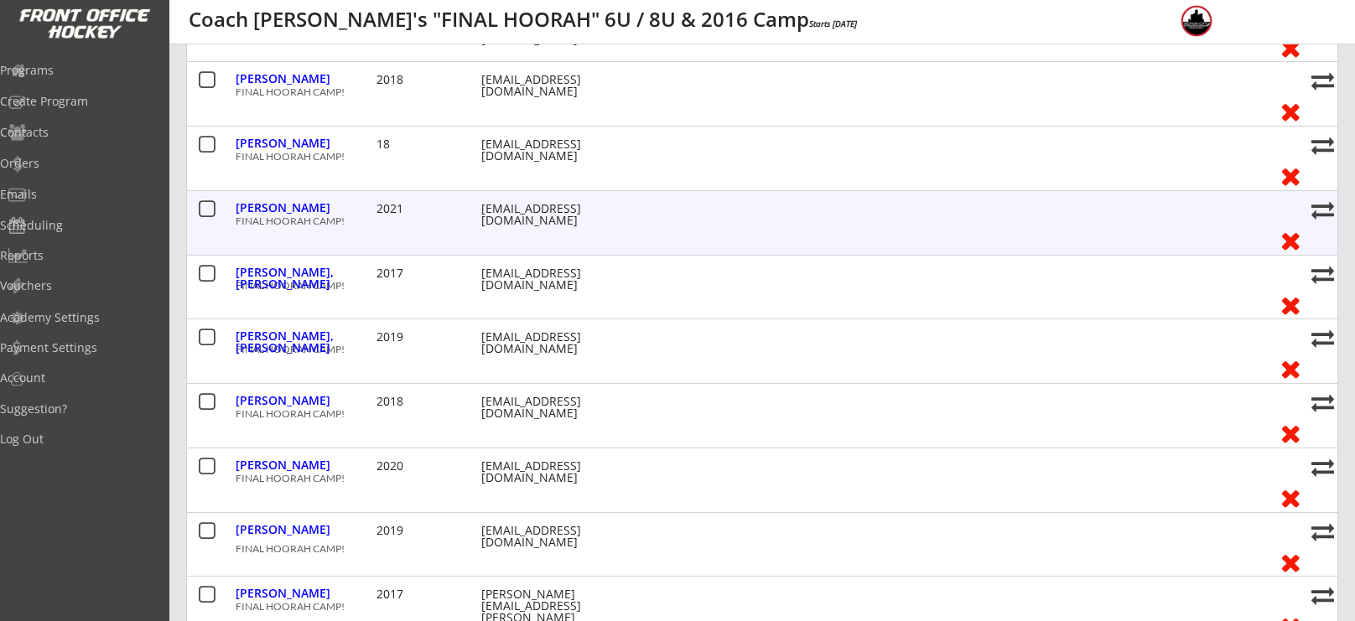
scroll to position [437, 0]
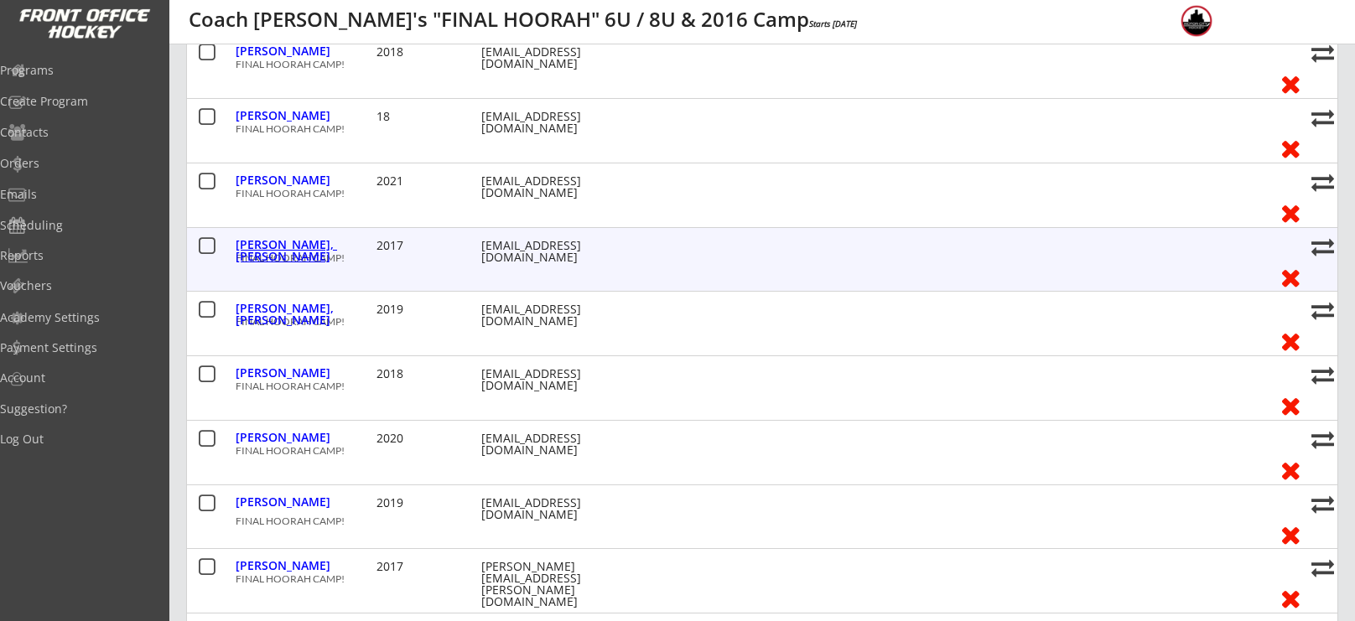
click at [263, 245] on div "[PERSON_NAME], [PERSON_NAME]" at bounding box center [304, 250] width 137 height 23
type input "Beckham"
type input "[PERSON_NAME]"
type input "[DATE]"
type input "[STREET_ADDRESS]"
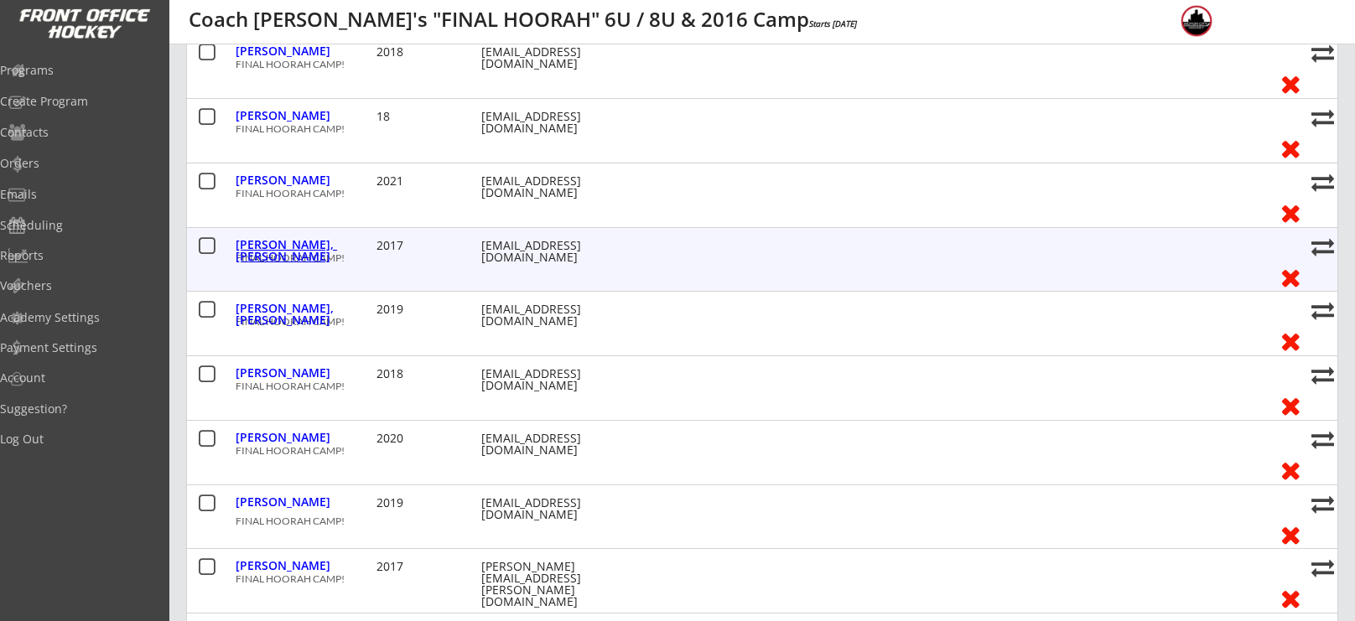
select select ""Youth S/M""
type input "N/A"
type input "[PERSON_NAME]"
type input "[PHONE_NUMBER]"
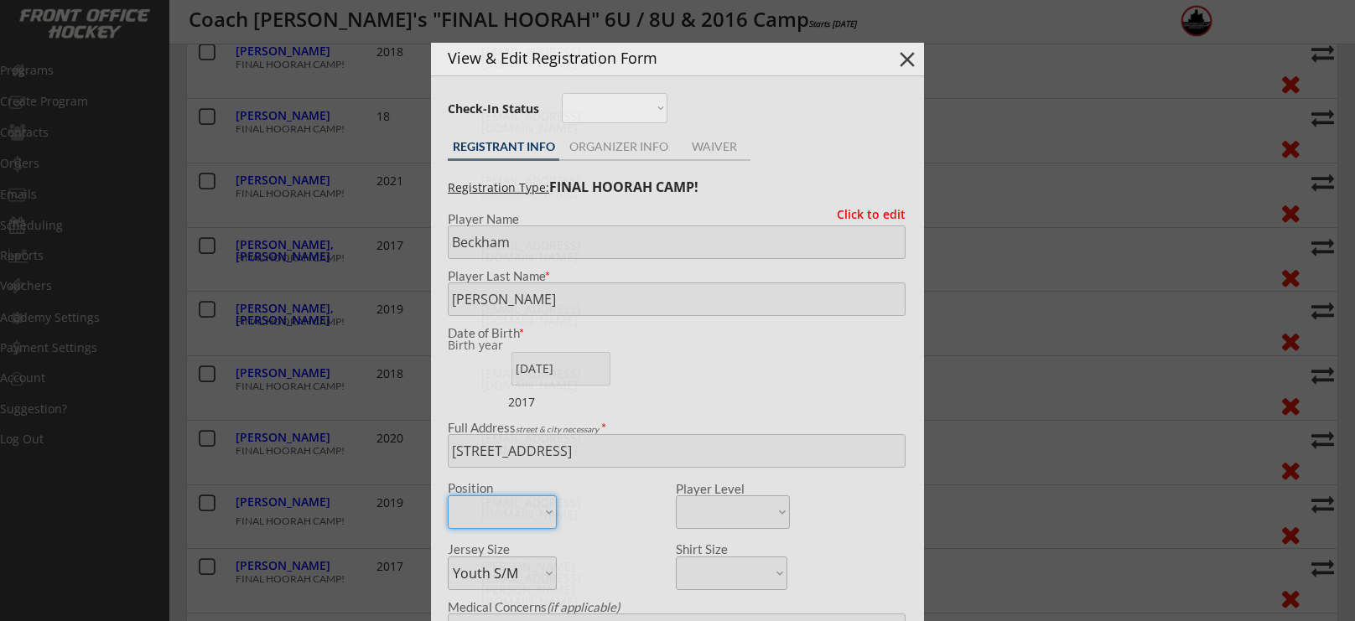
type input "2017"
type input "FS 8U"
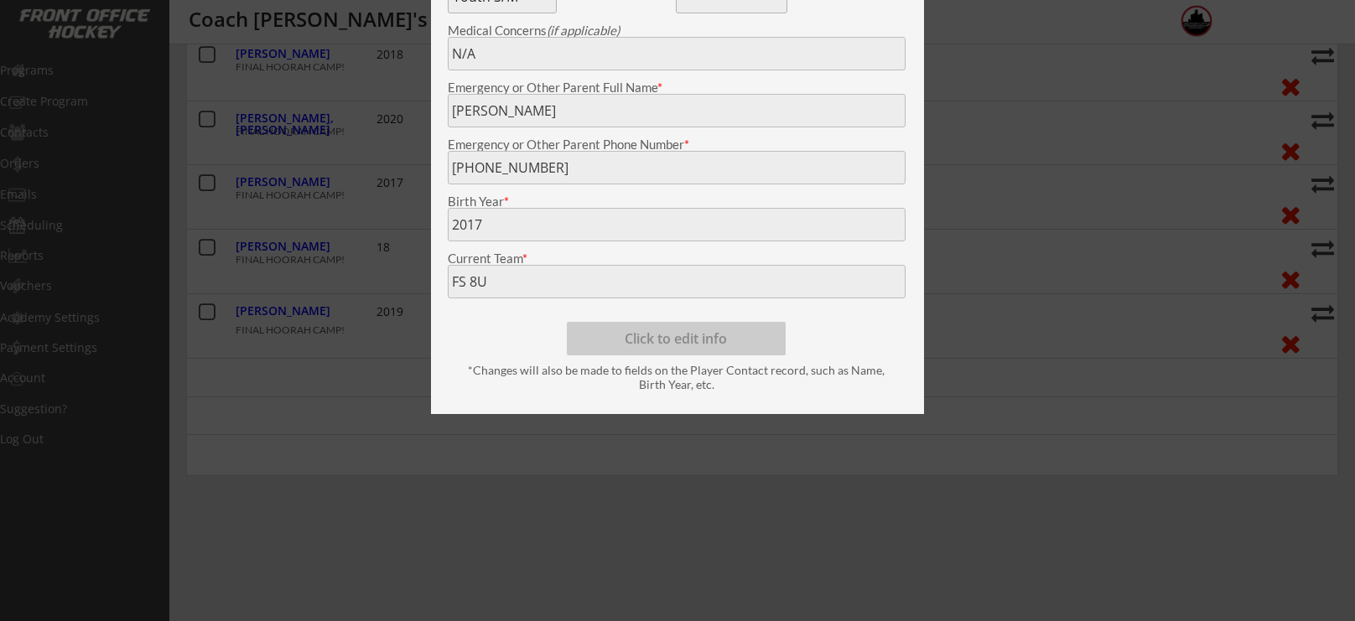
scroll to position [1019, 0]
